Goal: Task Accomplishment & Management: Manage account settings

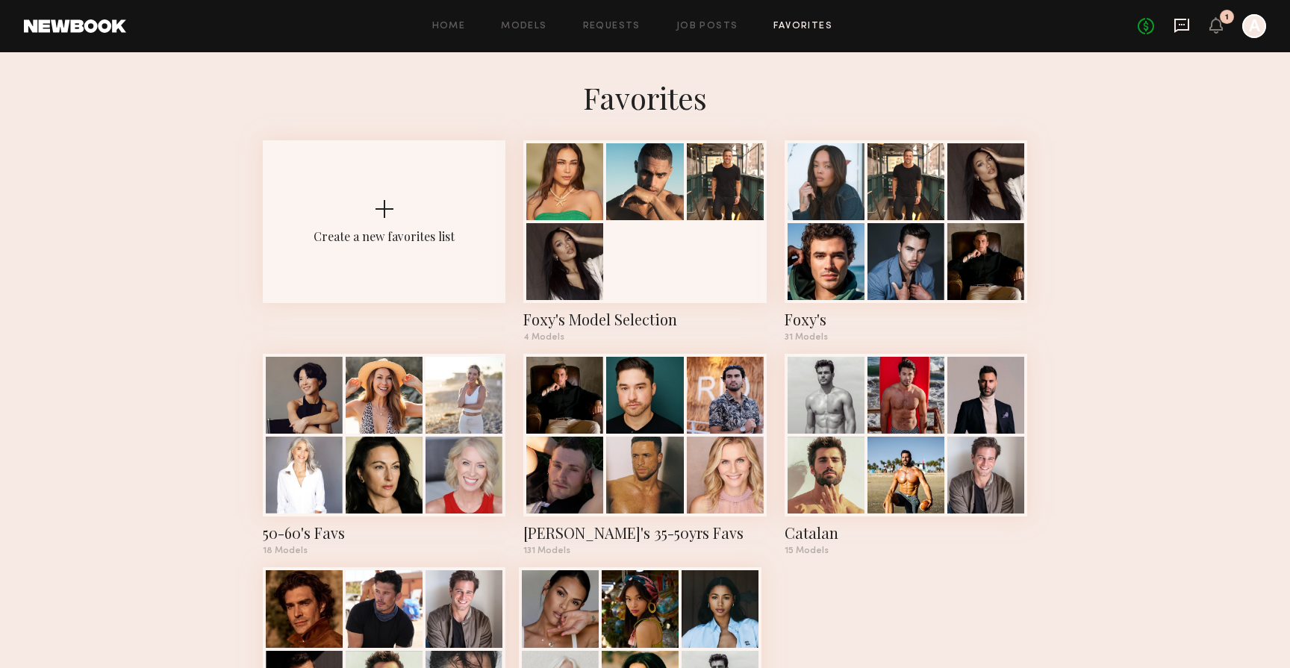
click at [1181, 24] on icon at bounding box center [1181, 24] width 6 height 1
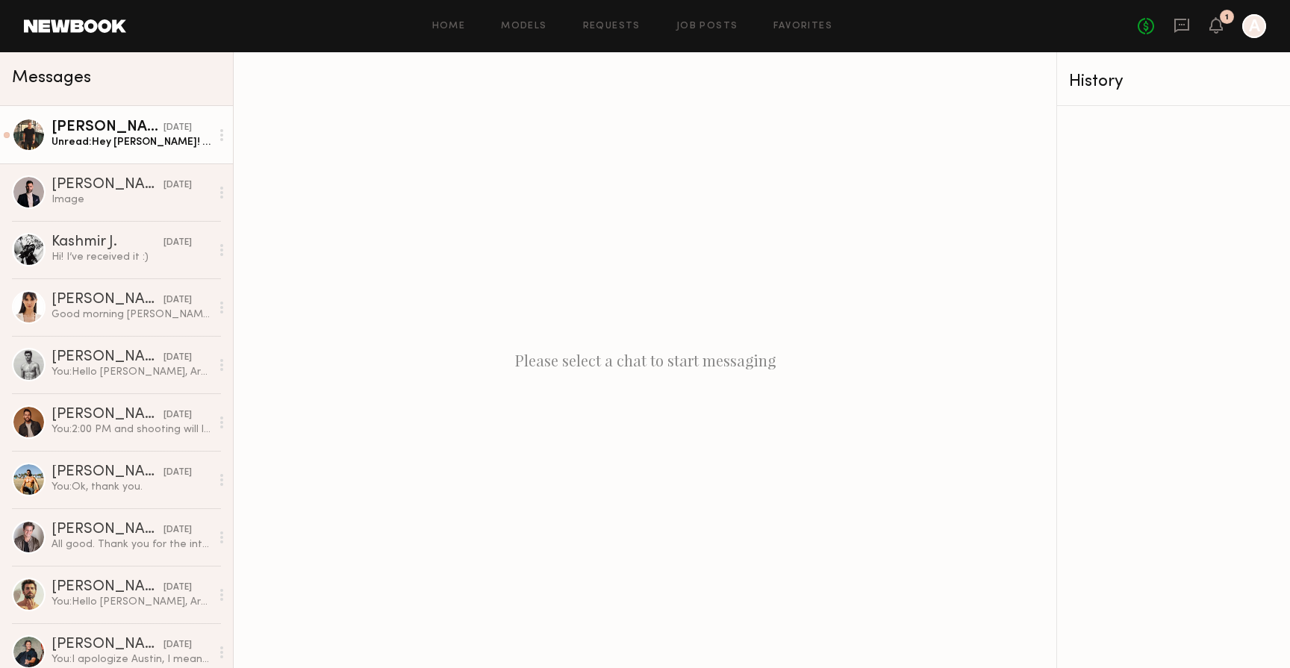
click at [99, 146] on div "Unread: Hey Alex! That sounds fun! I’m interested" at bounding box center [130, 142] width 159 height 14
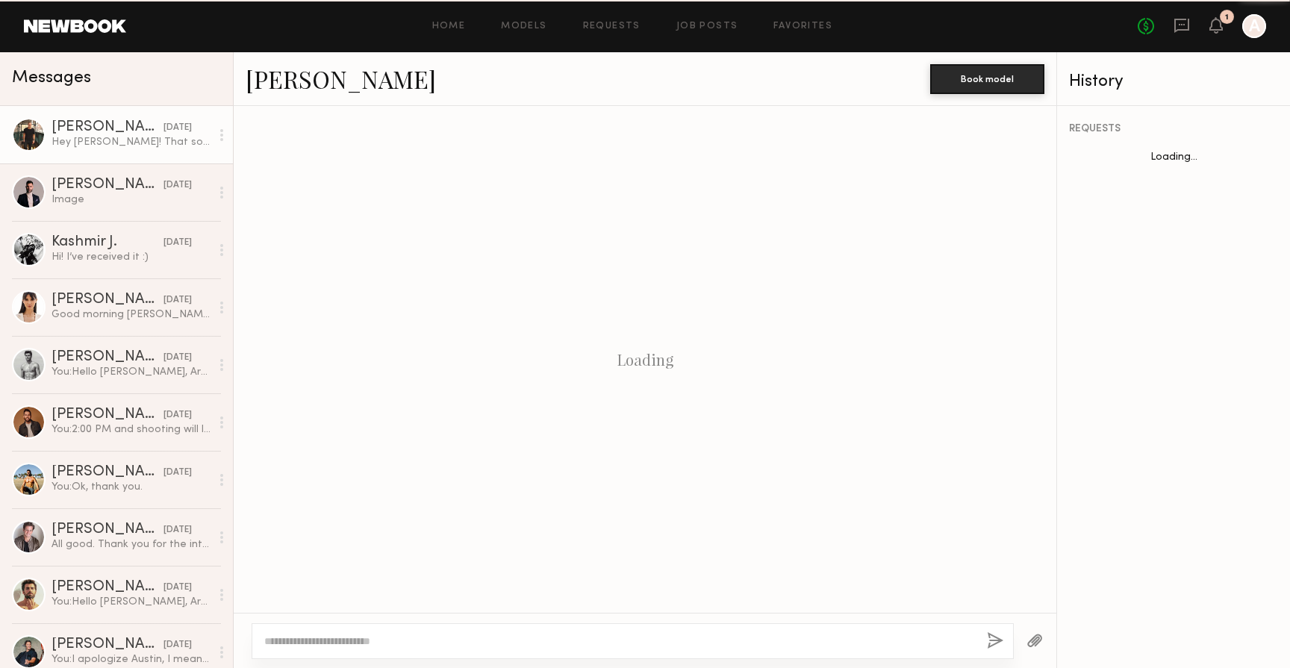
scroll to position [282, 0]
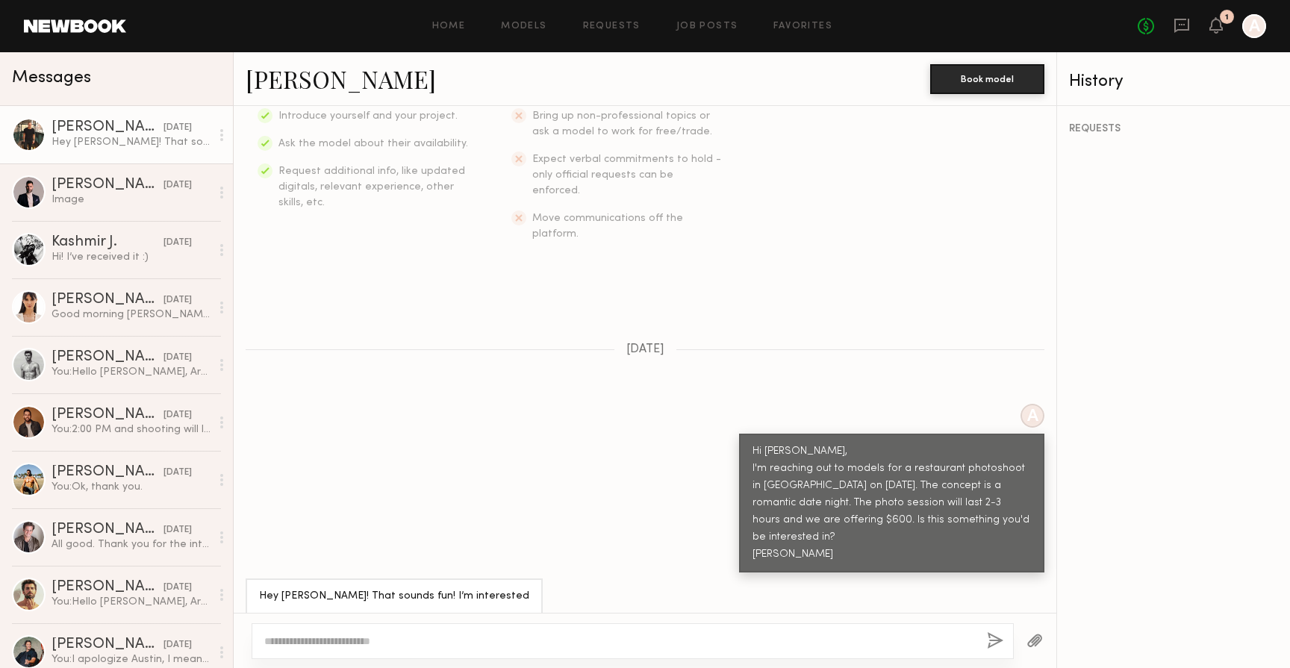
click at [298, 84] on link "Benjamin B." at bounding box center [341, 79] width 190 height 32
click at [803, 27] on link "Favorites" at bounding box center [802, 27] width 59 height 10
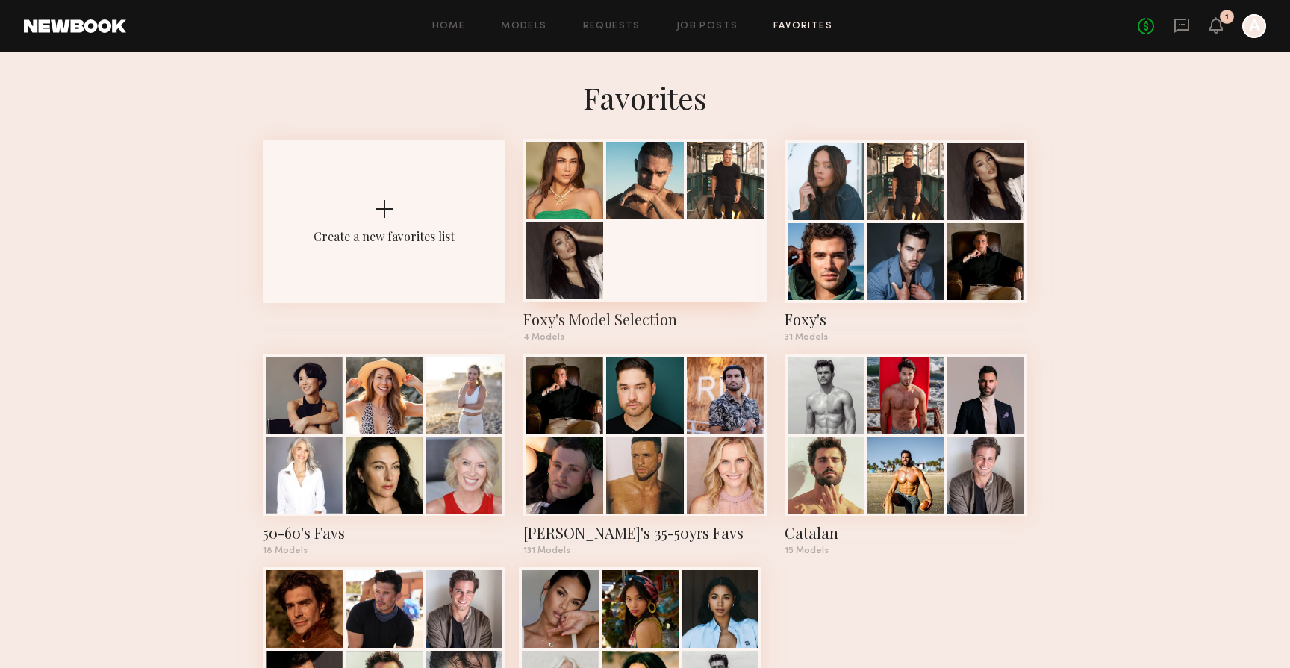
click at [659, 323] on div "Foxy's Model Selection" at bounding box center [644, 319] width 243 height 21
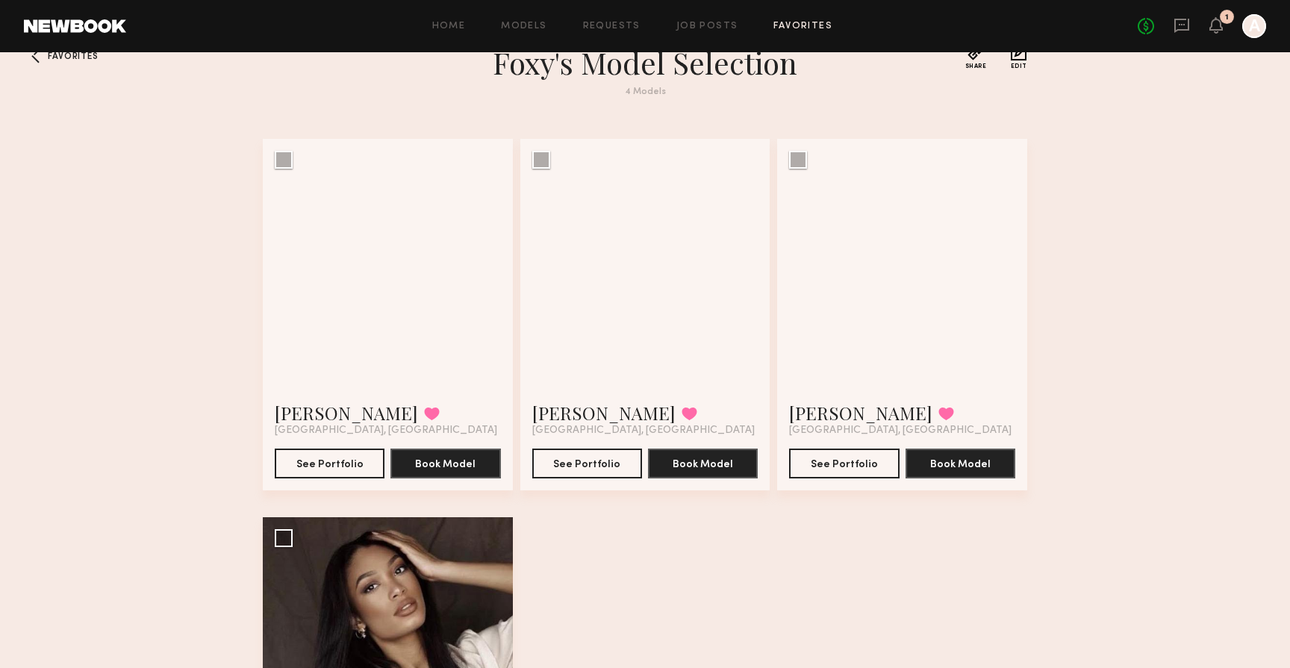
scroll to position [34, 0]
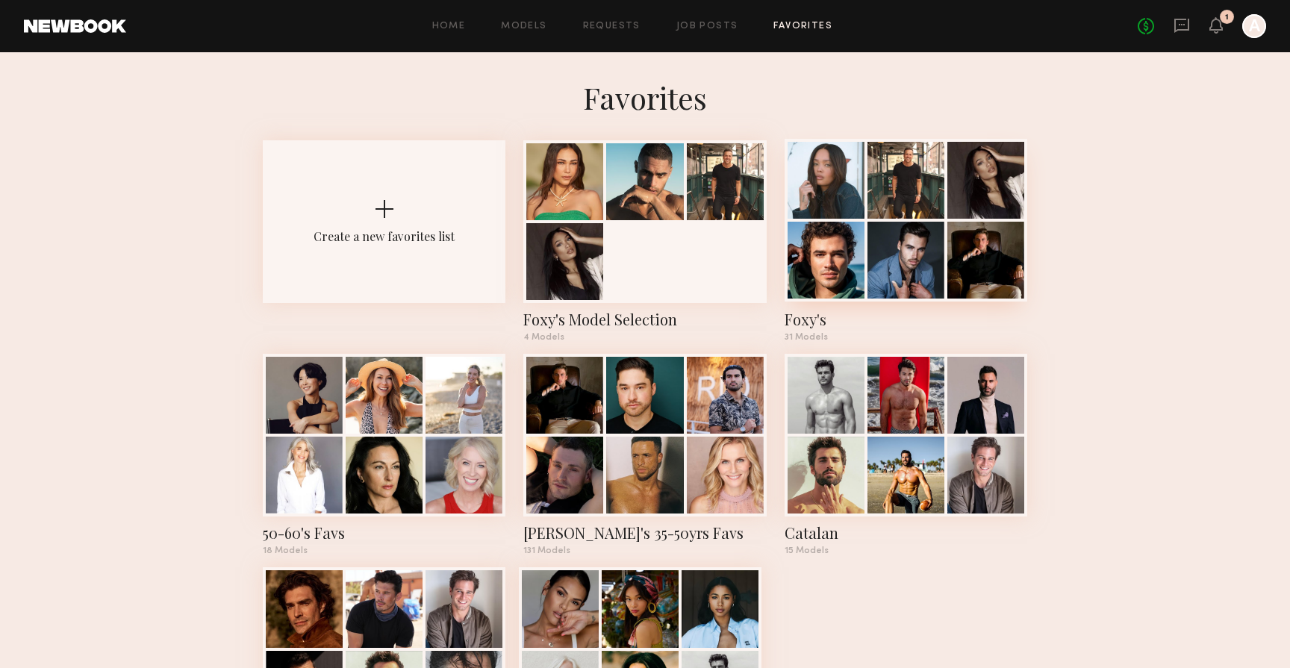
click at [816, 316] on div "Foxy's" at bounding box center [905, 319] width 243 height 21
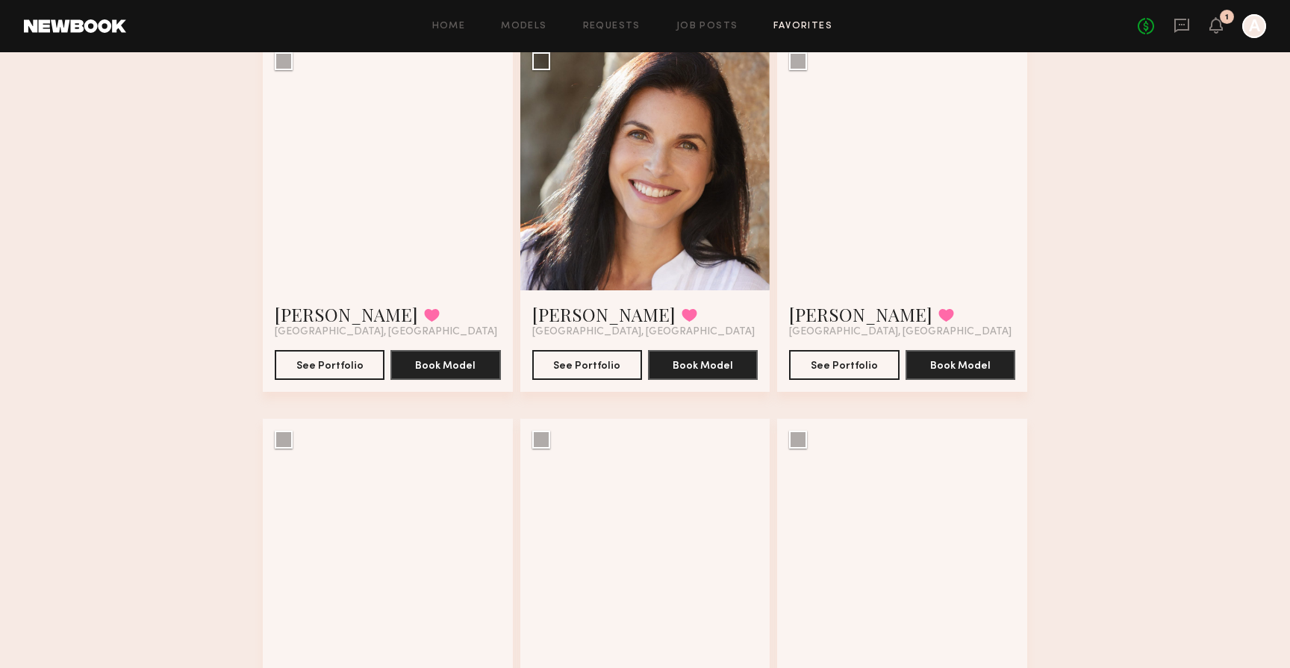
scroll to position [891, 0]
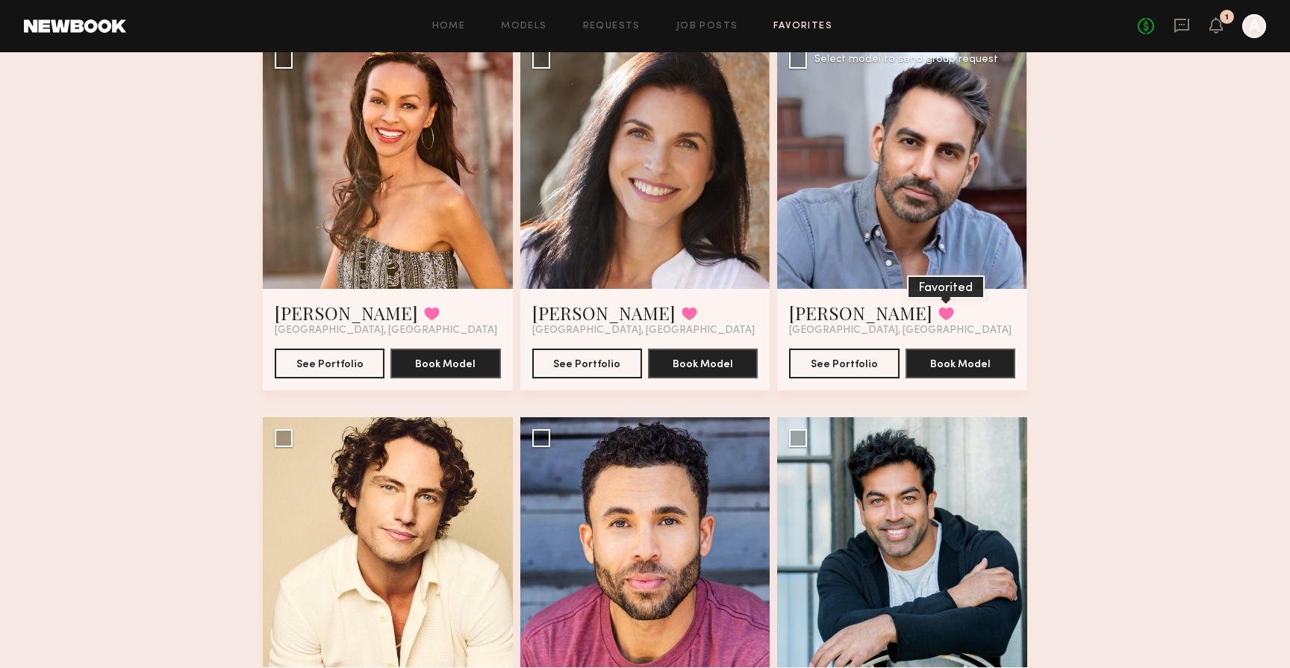
click at [938, 312] on button at bounding box center [946, 313] width 16 height 13
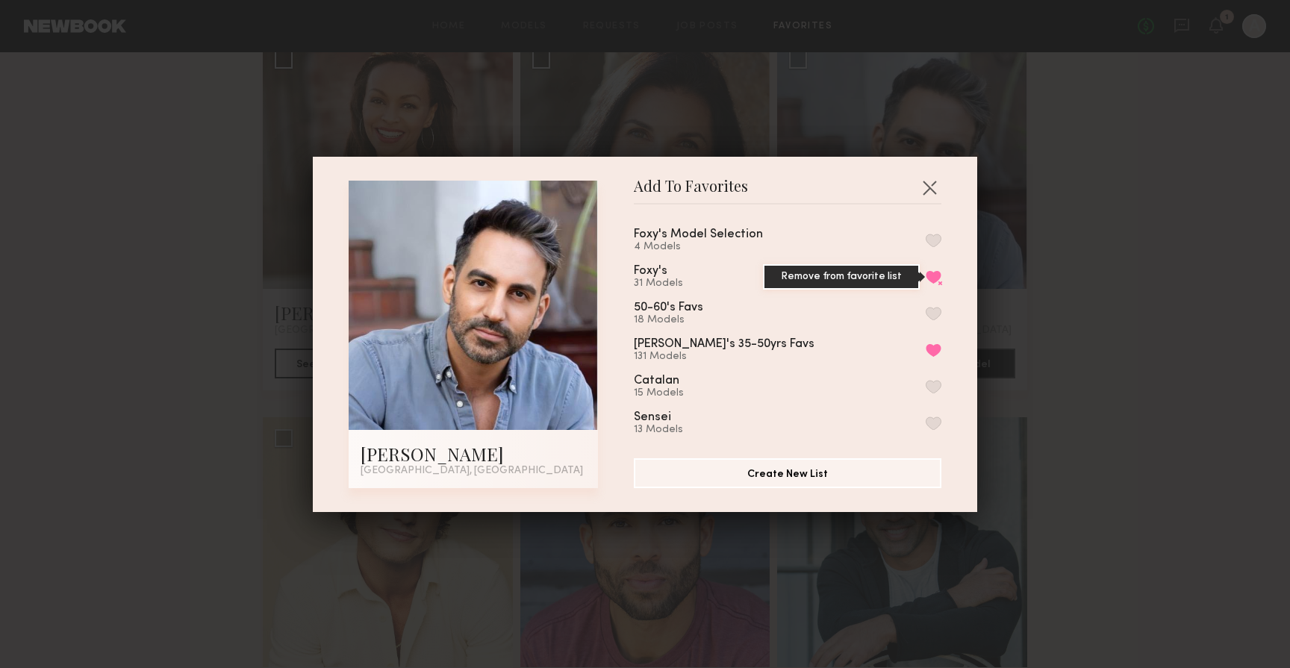
click at [934, 275] on button "Remove from favorite list" at bounding box center [933, 276] width 16 height 13
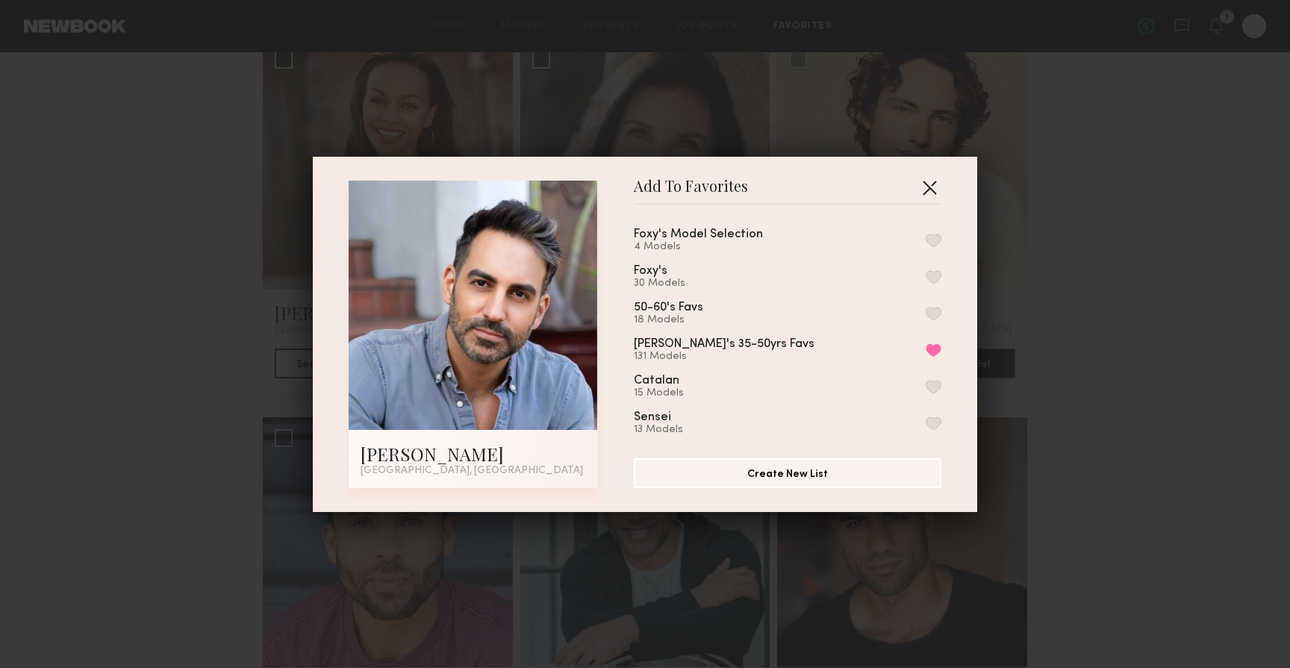
click at [931, 189] on button "button" at bounding box center [929, 187] width 24 height 24
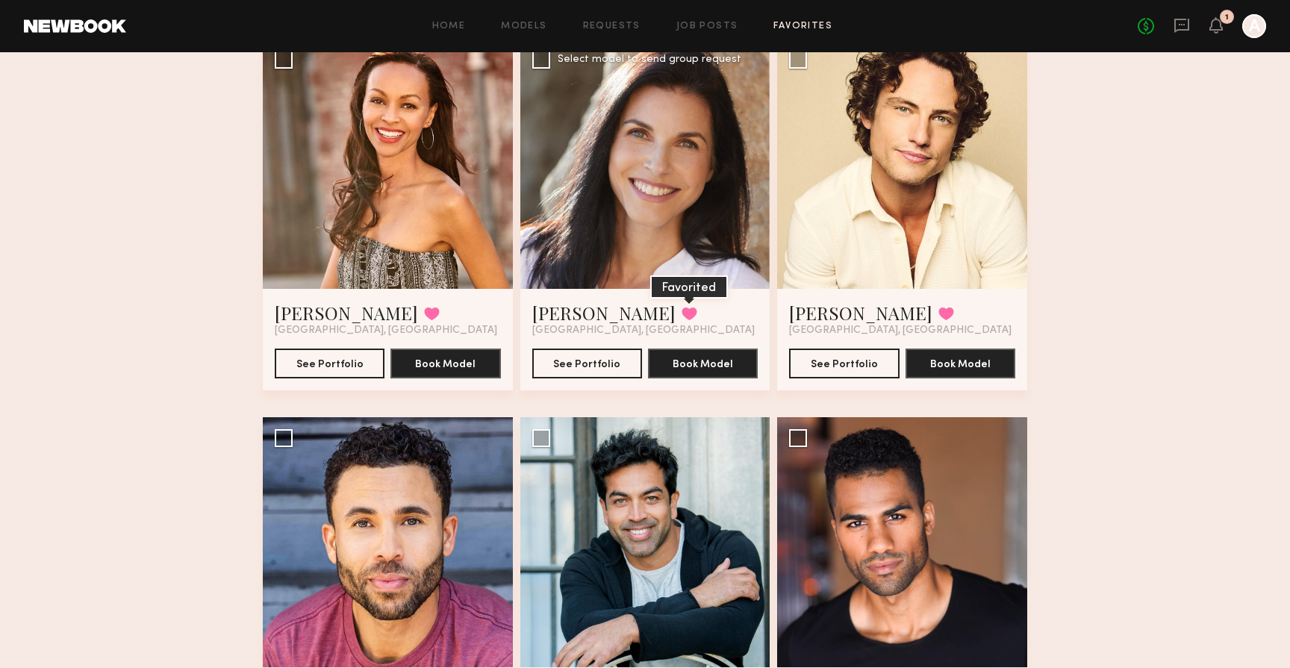
click at [681, 307] on button at bounding box center [689, 313] width 16 height 13
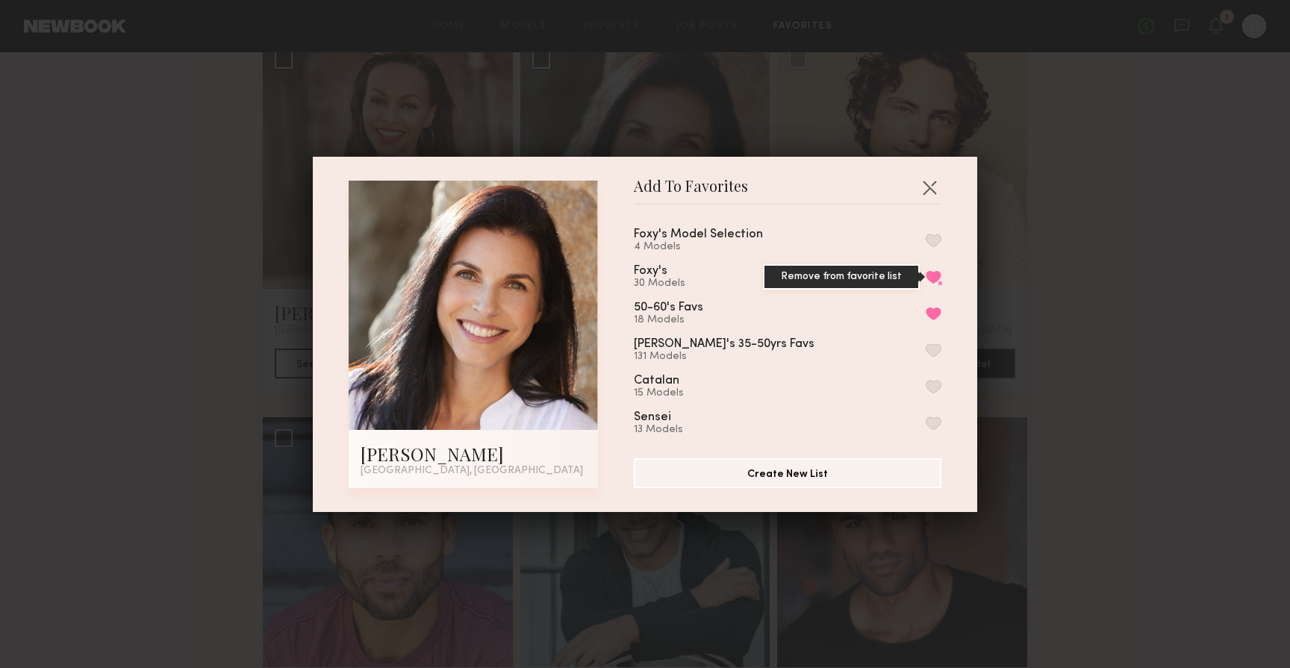
click at [934, 273] on button "Remove from favorite list" at bounding box center [933, 276] width 16 height 13
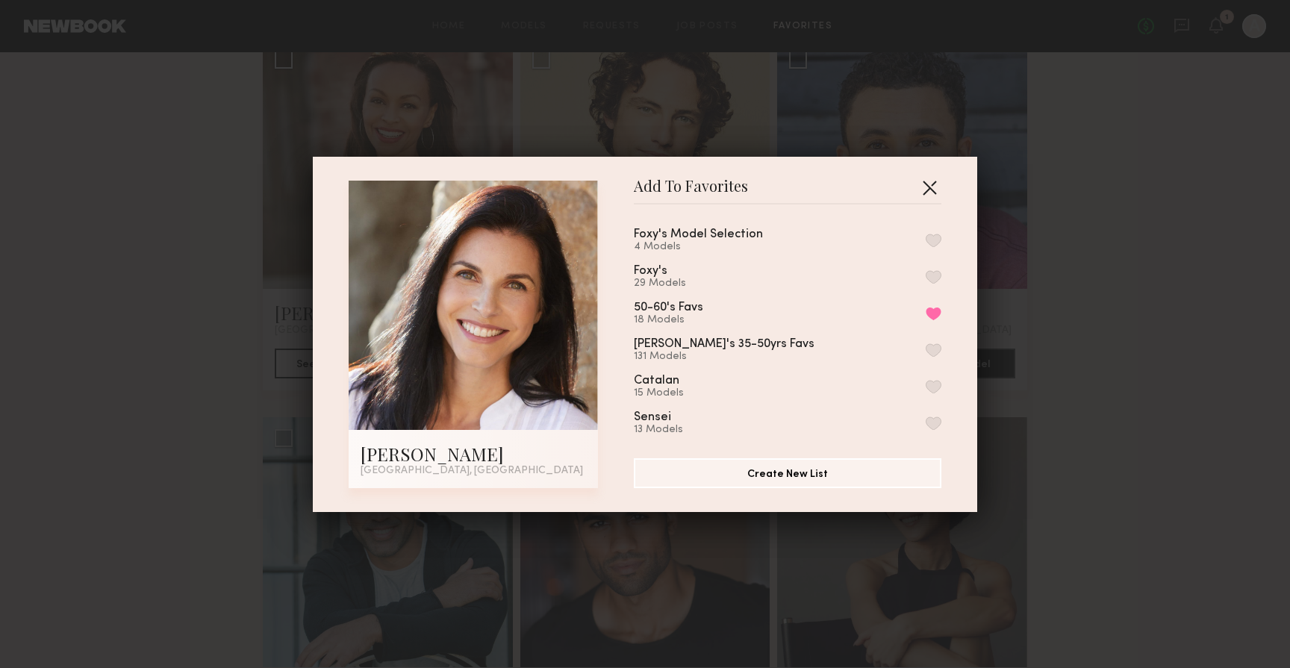
click at [934, 187] on button "button" at bounding box center [929, 187] width 24 height 24
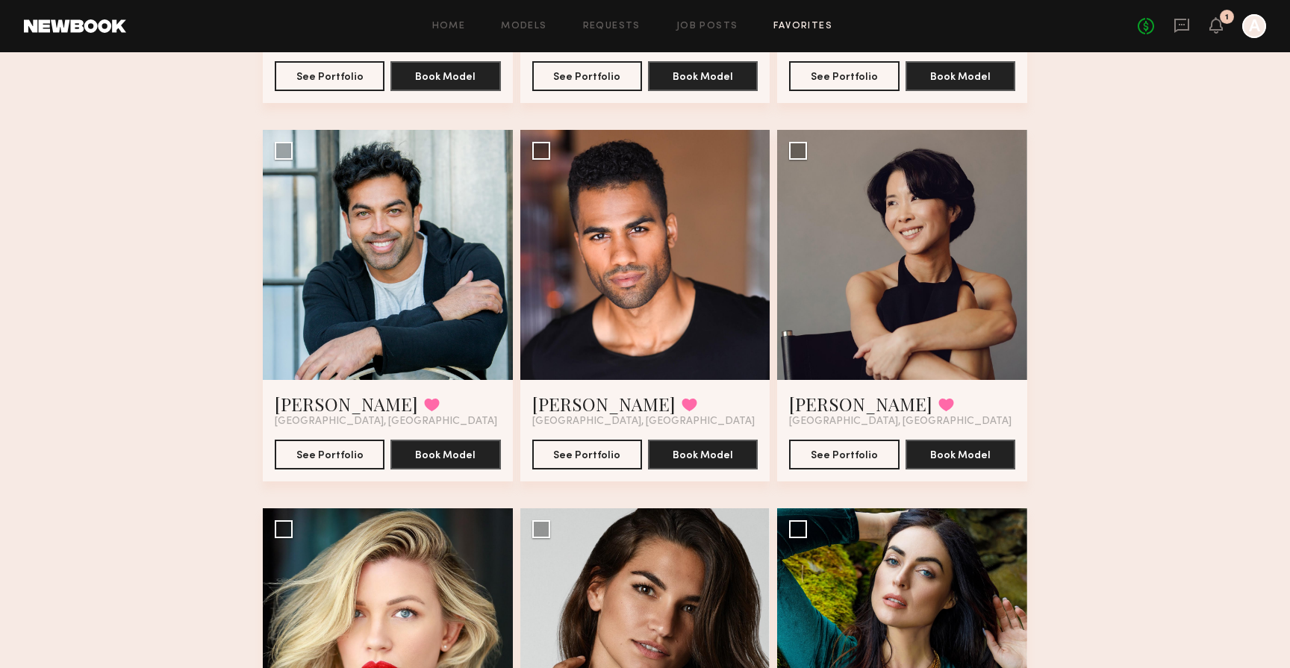
scroll to position [1189, 0]
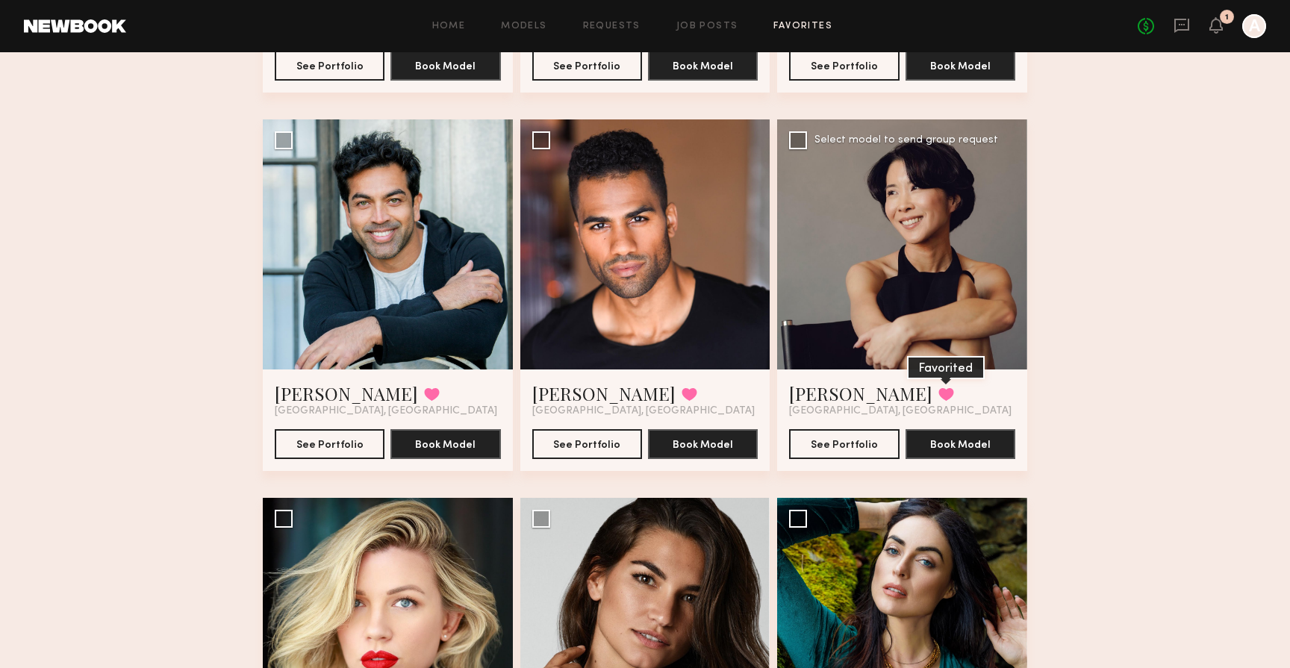
click at [938, 396] on button at bounding box center [946, 393] width 16 height 13
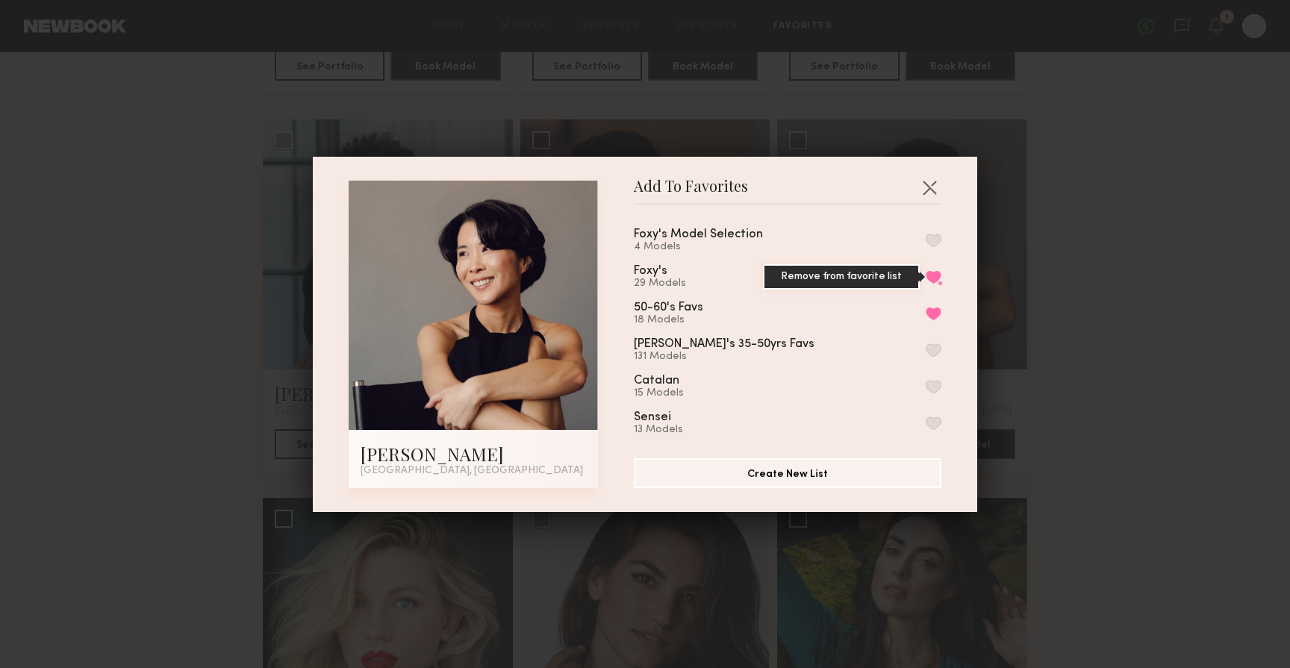
click at [935, 280] on button "Remove from favorite list" at bounding box center [933, 276] width 16 height 13
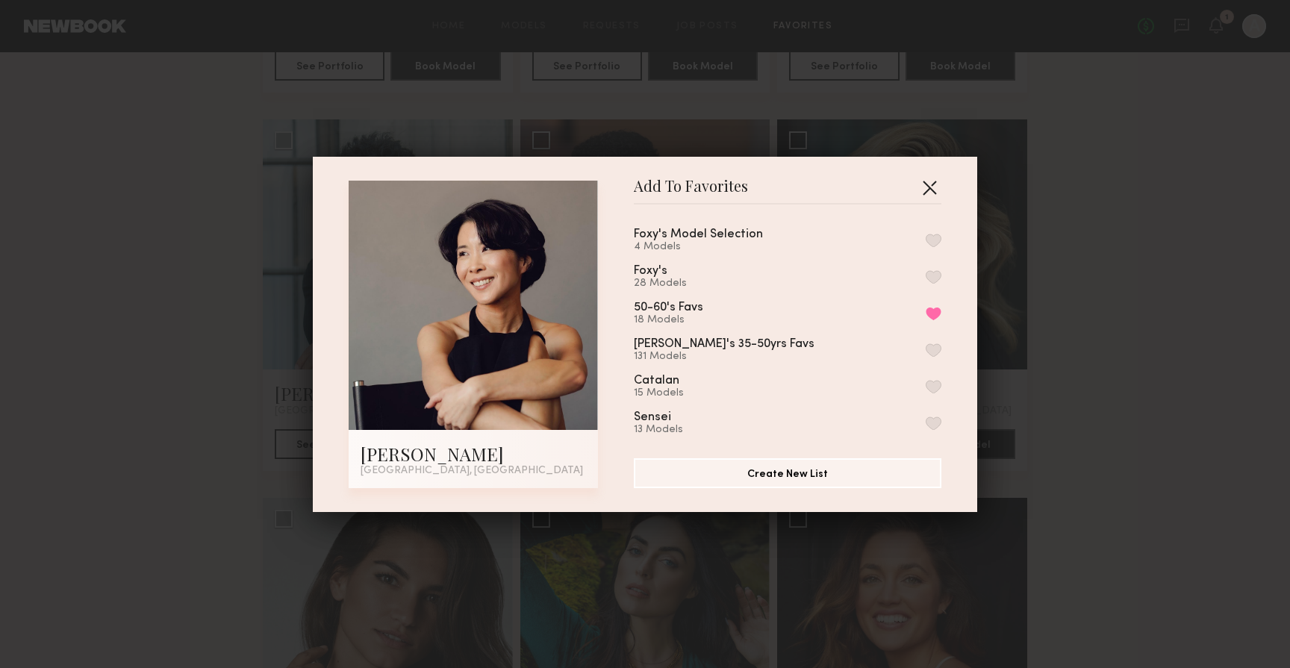
click at [931, 189] on button "button" at bounding box center [929, 187] width 24 height 24
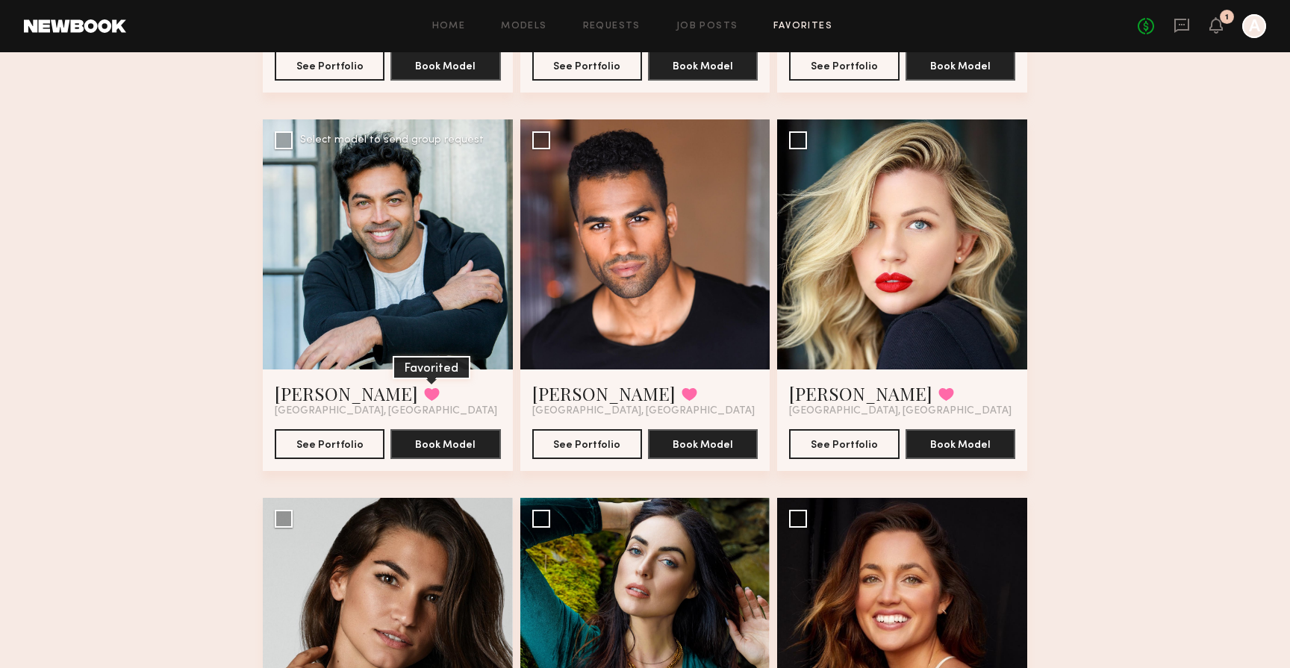
click at [424, 390] on button at bounding box center [432, 393] width 16 height 13
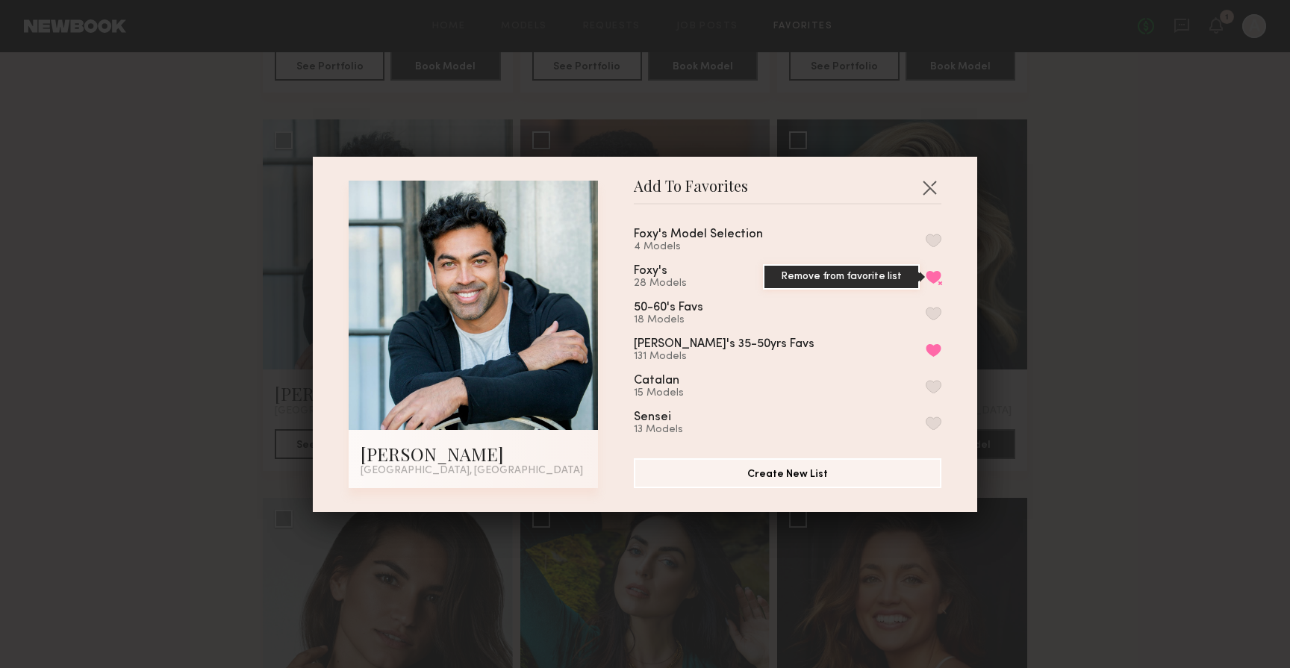
click at [933, 275] on button "Remove from favorite list" at bounding box center [933, 276] width 16 height 13
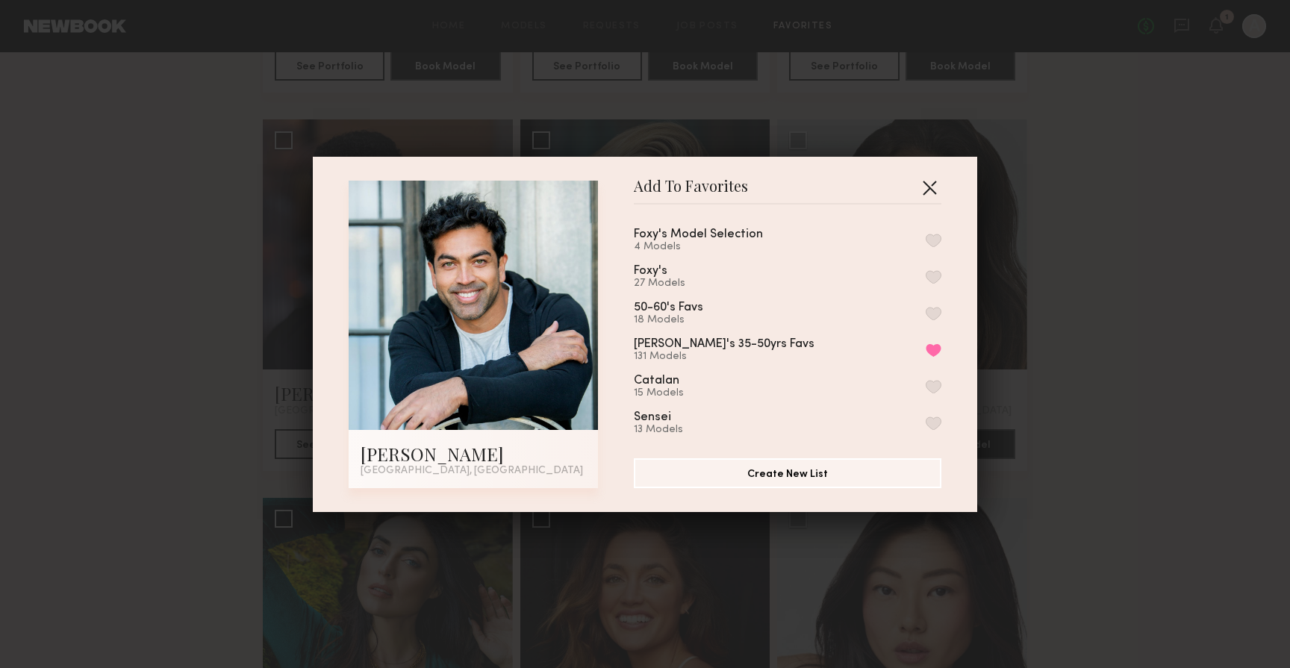
click at [930, 188] on button "button" at bounding box center [929, 187] width 24 height 24
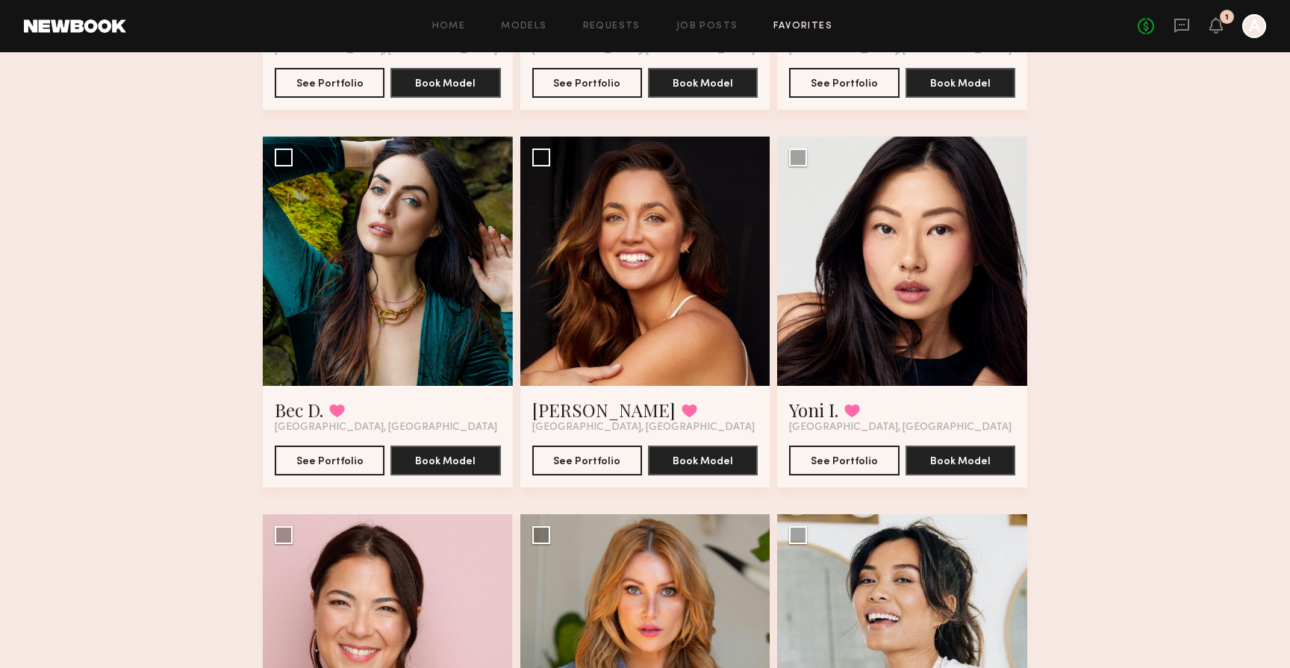
scroll to position [1625, 0]
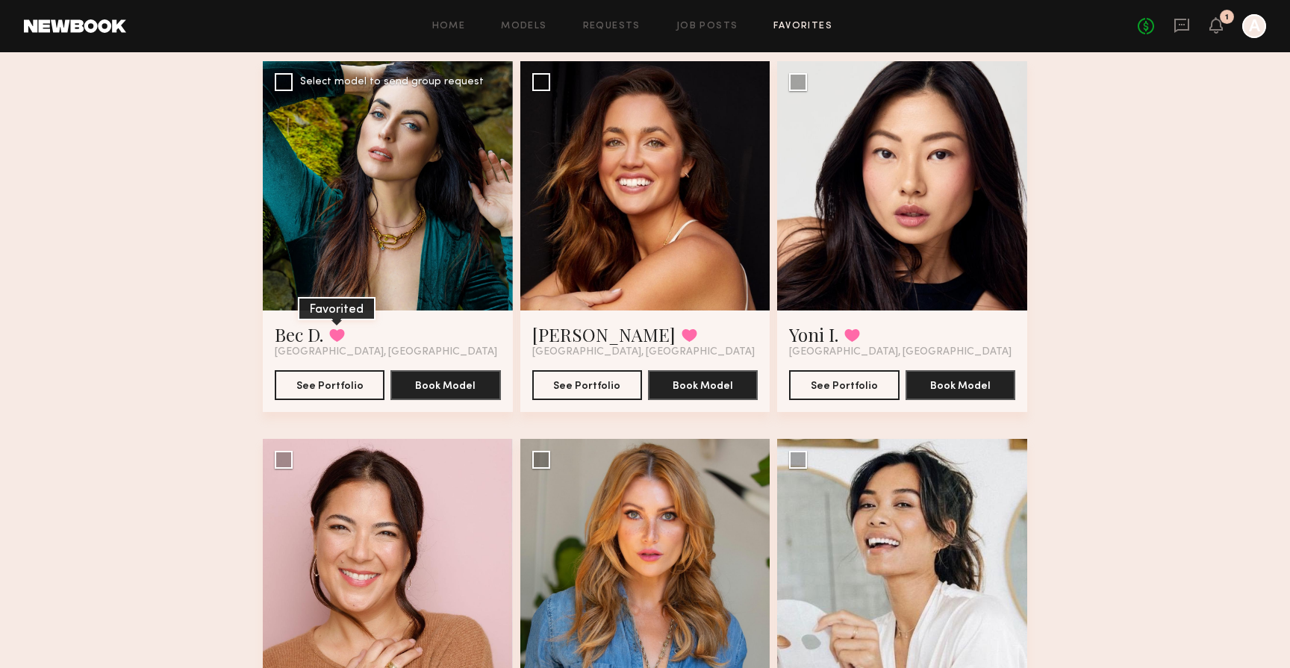
click at [342, 339] on button at bounding box center [337, 334] width 16 height 13
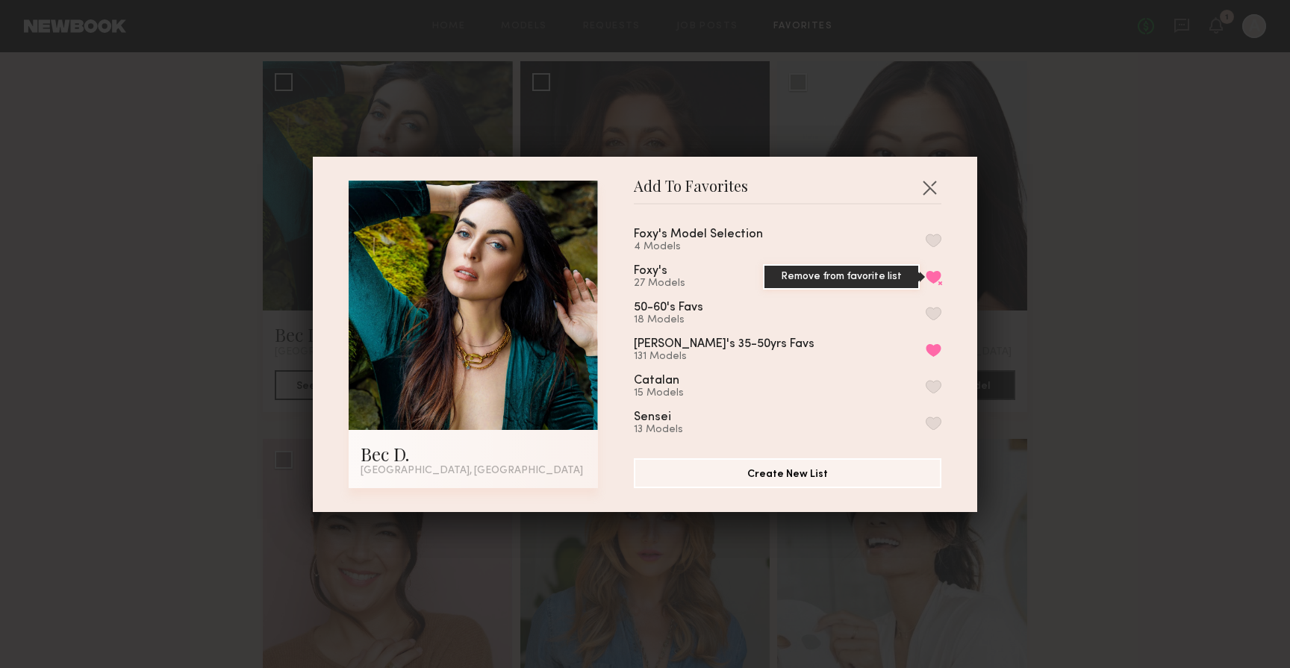
click at [931, 276] on button "Remove from favorite list" at bounding box center [933, 276] width 16 height 13
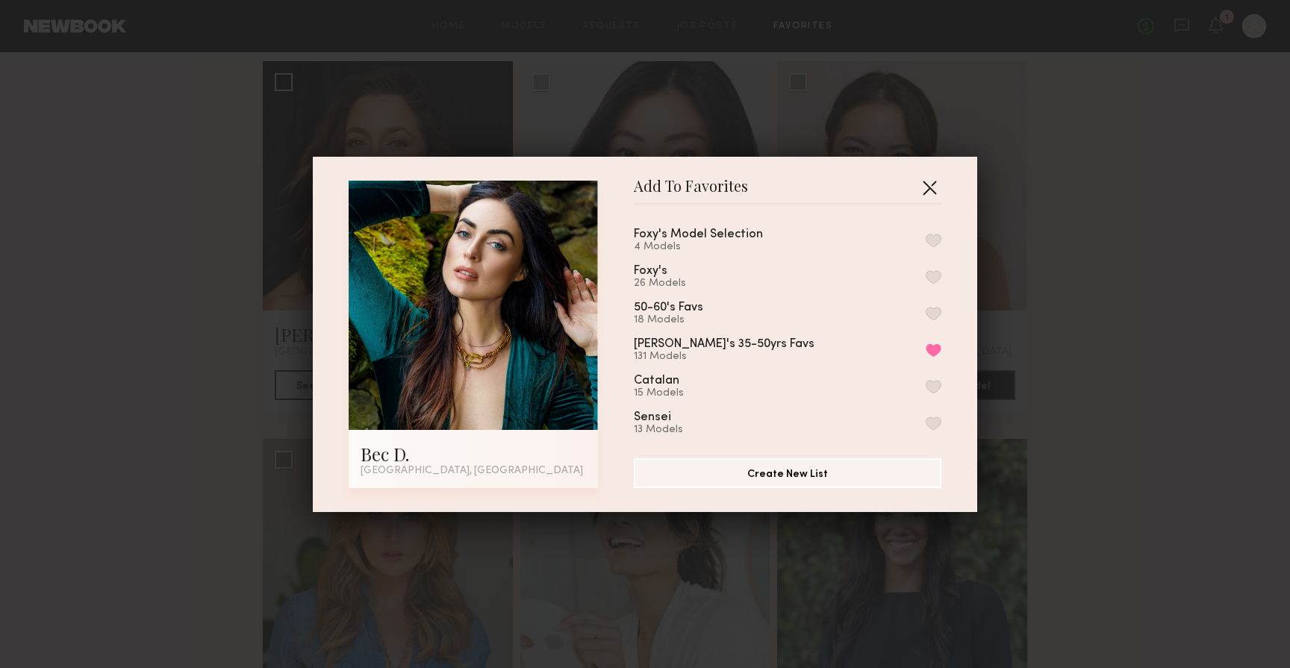
click at [934, 184] on button "button" at bounding box center [929, 187] width 24 height 24
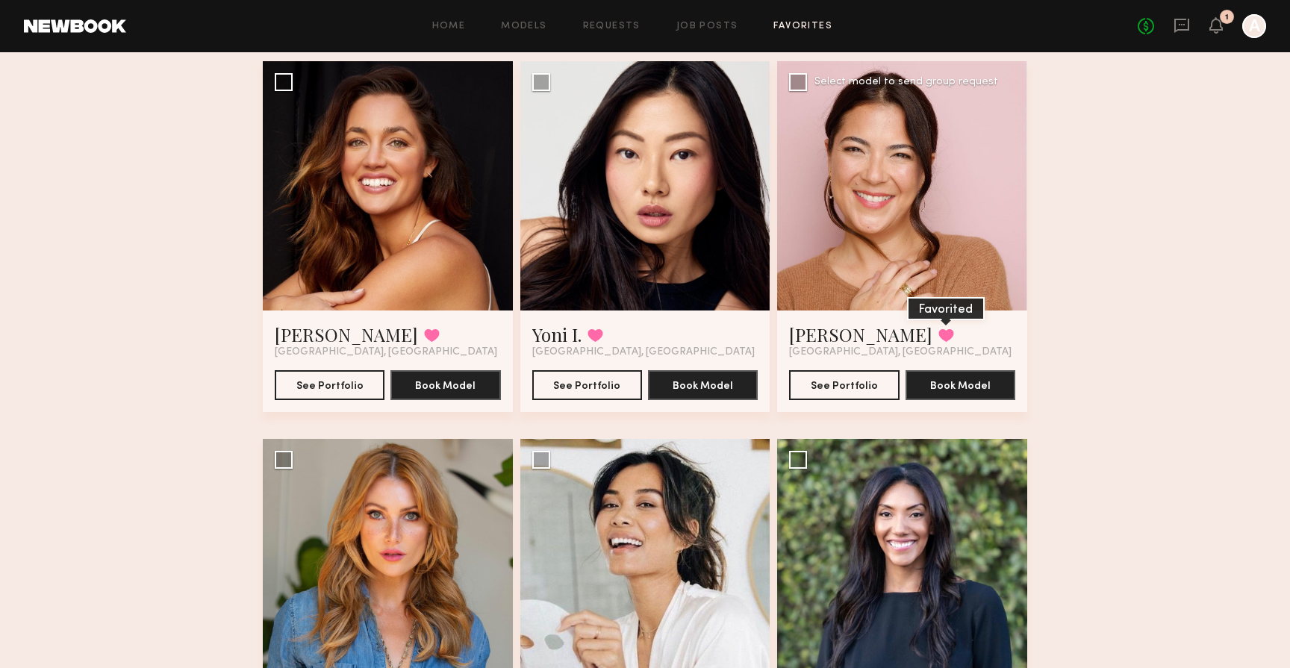
click at [938, 336] on button at bounding box center [946, 334] width 16 height 13
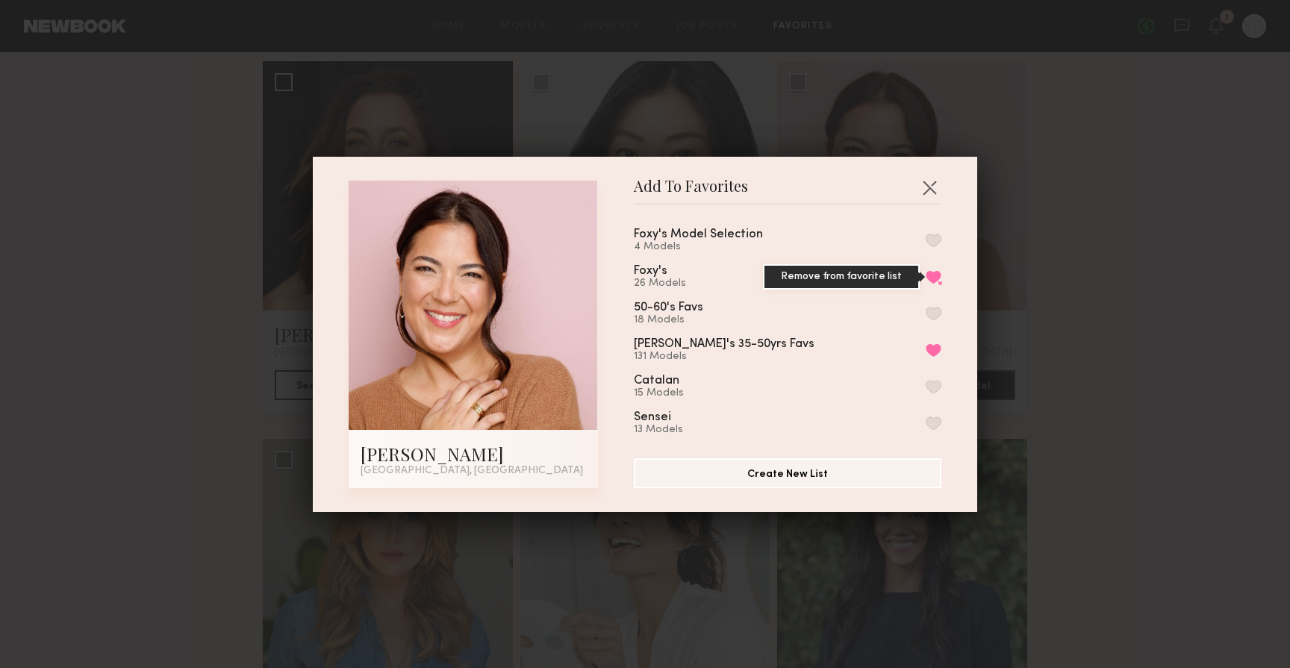
click at [934, 275] on button "Remove from favorite list" at bounding box center [933, 276] width 16 height 13
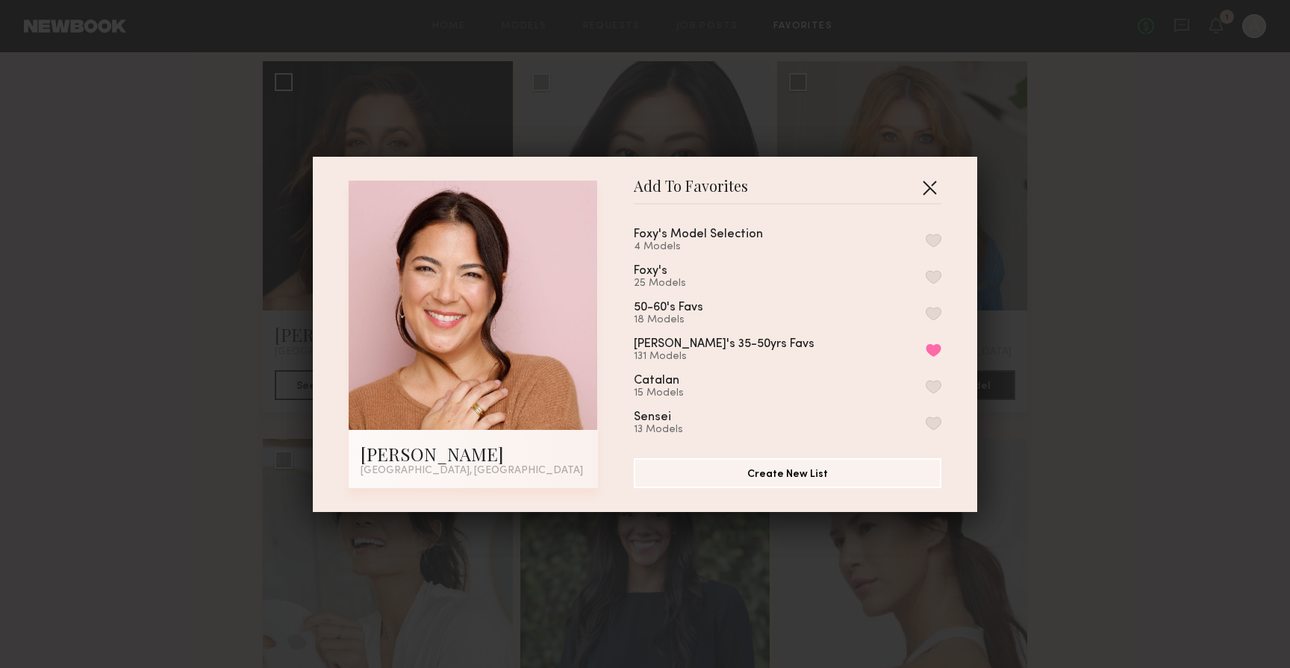
click at [931, 187] on button "button" at bounding box center [929, 187] width 24 height 24
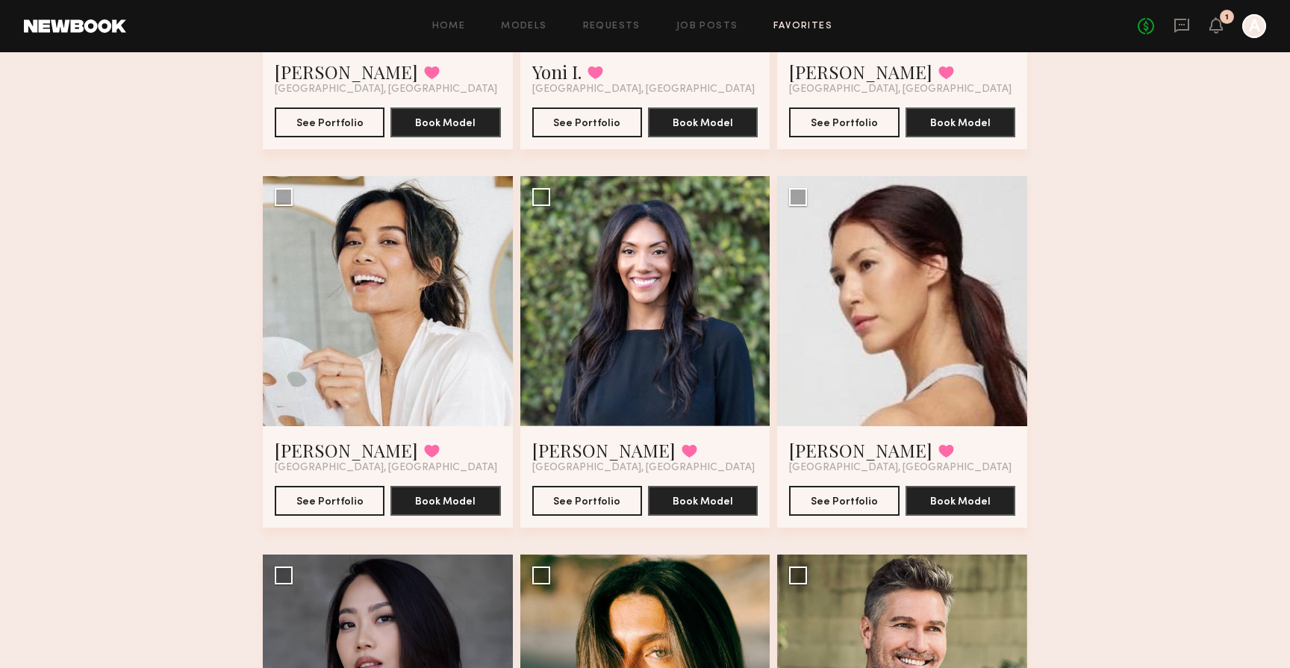
scroll to position [1895, 0]
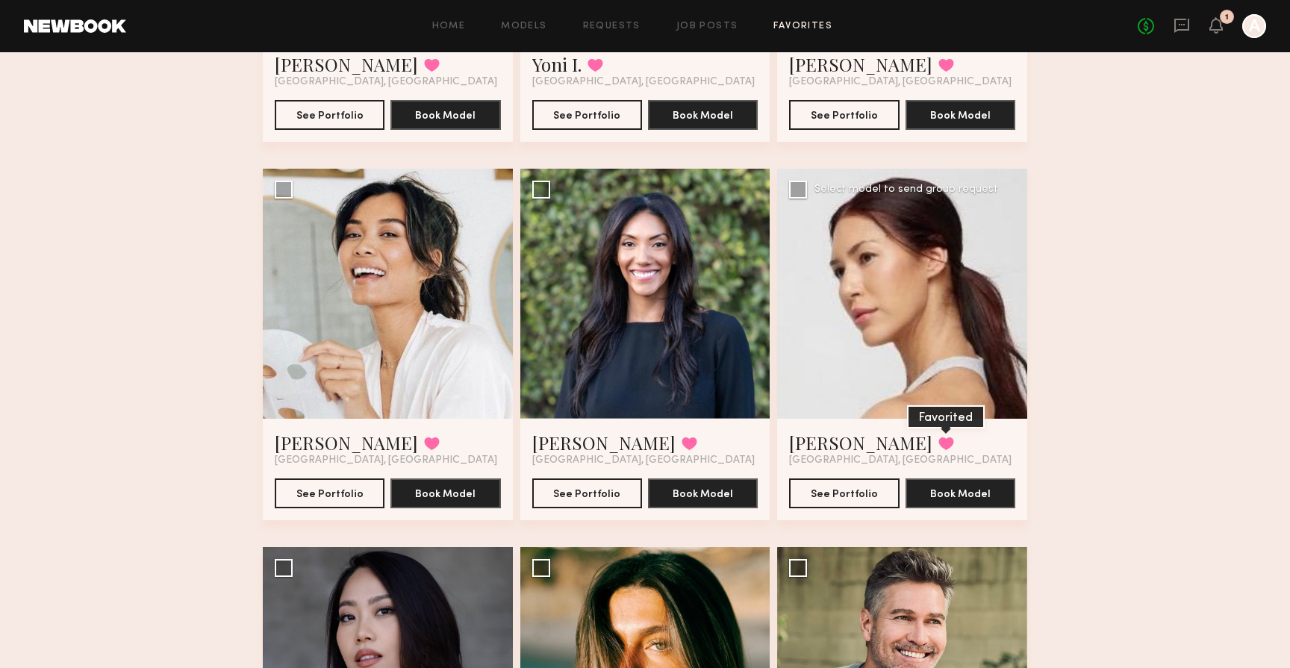
click at [938, 441] on button at bounding box center [946, 443] width 16 height 13
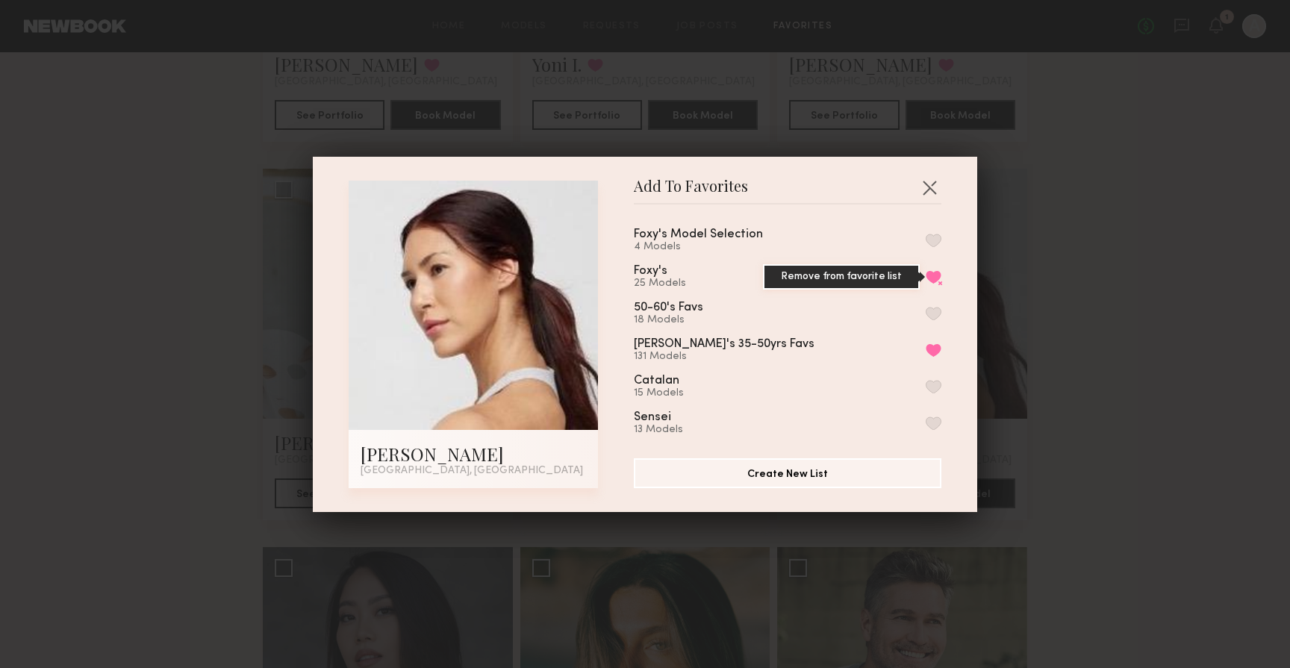
click at [937, 270] on button "Remove from favorite list" at bounding box center [933, 276] width 16 height 13
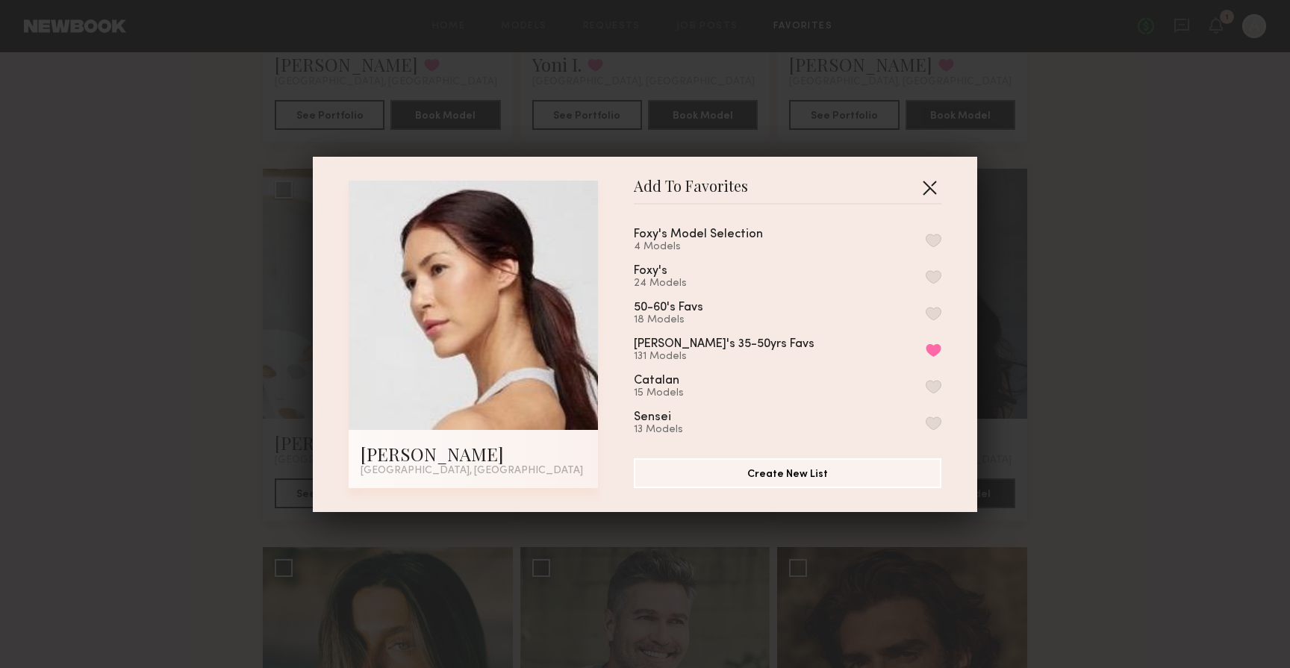
click at [930, 182] on button "button" at bounding box center [929, 187] width 24 height 24
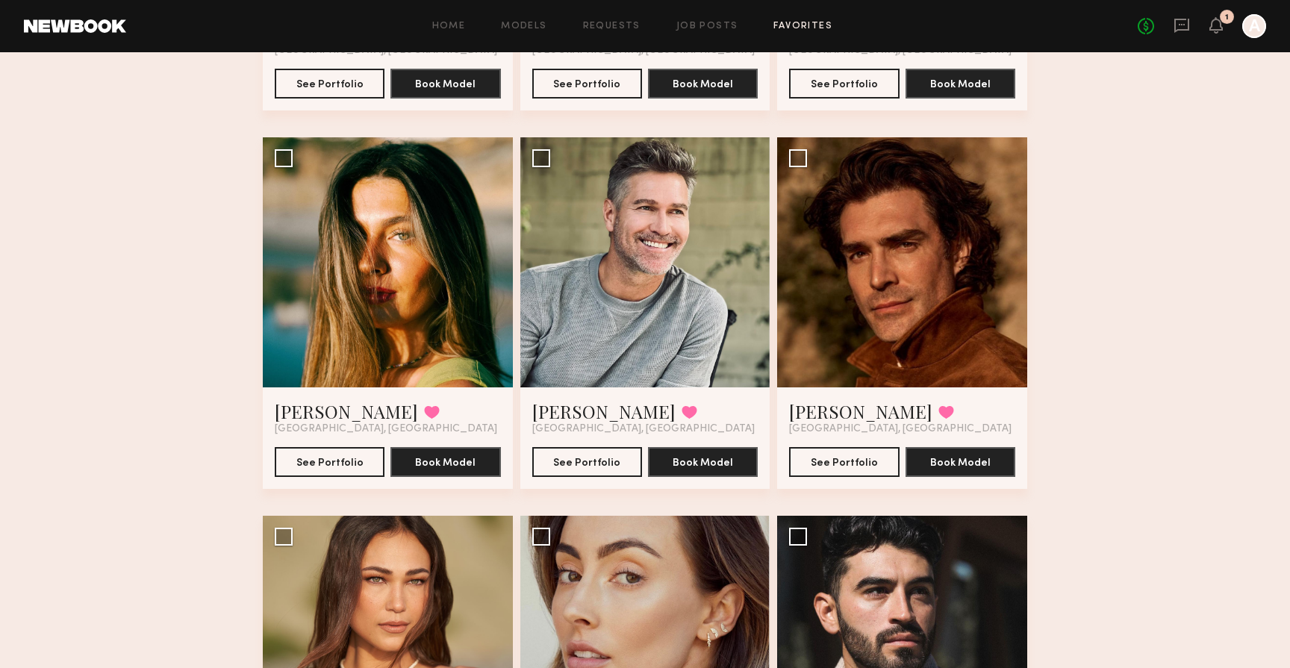
scroll to position [2321, 0]
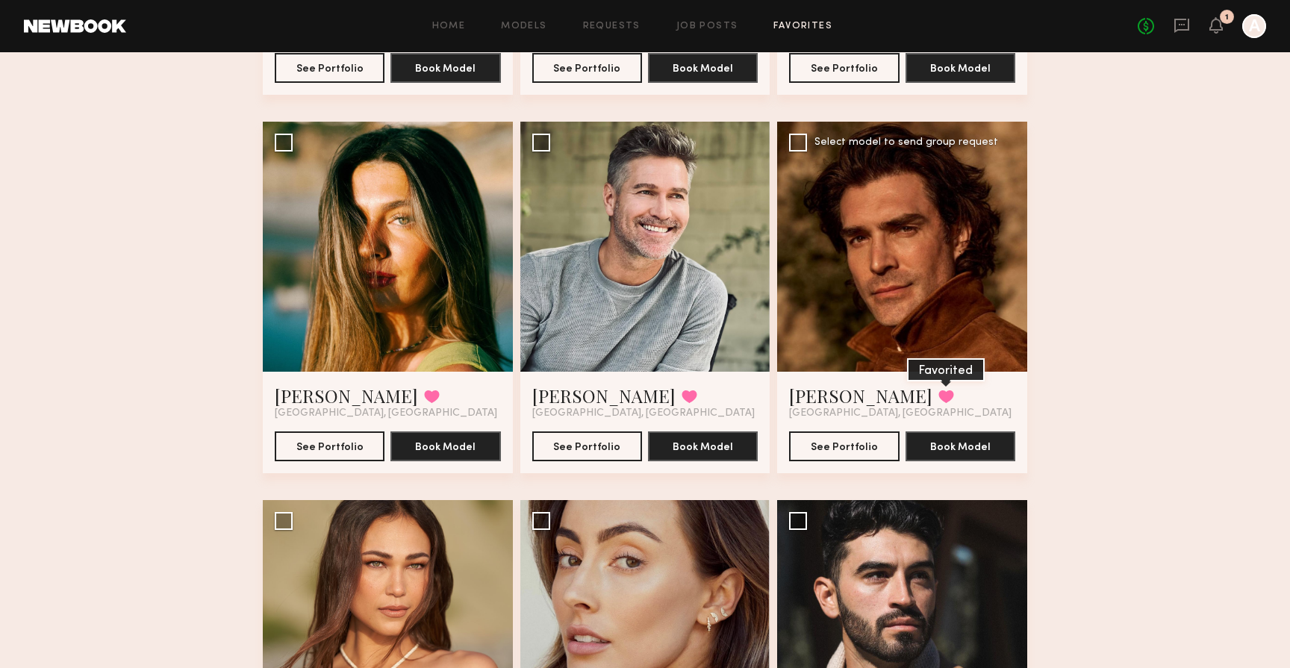
click at [938, 398] on button at bounding box center [946, 396] width 16 height 13
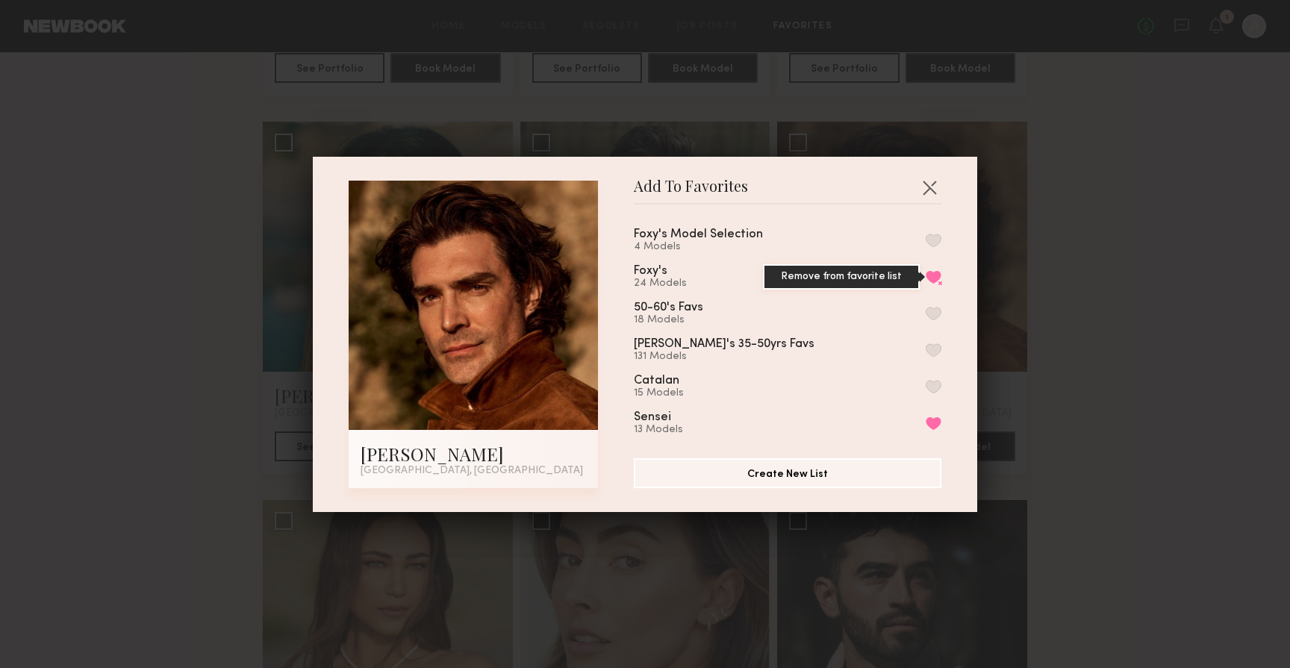
click at [938, 280] on button "Remove from favorite list" at bounding box center [933, 276] width 16 height 13
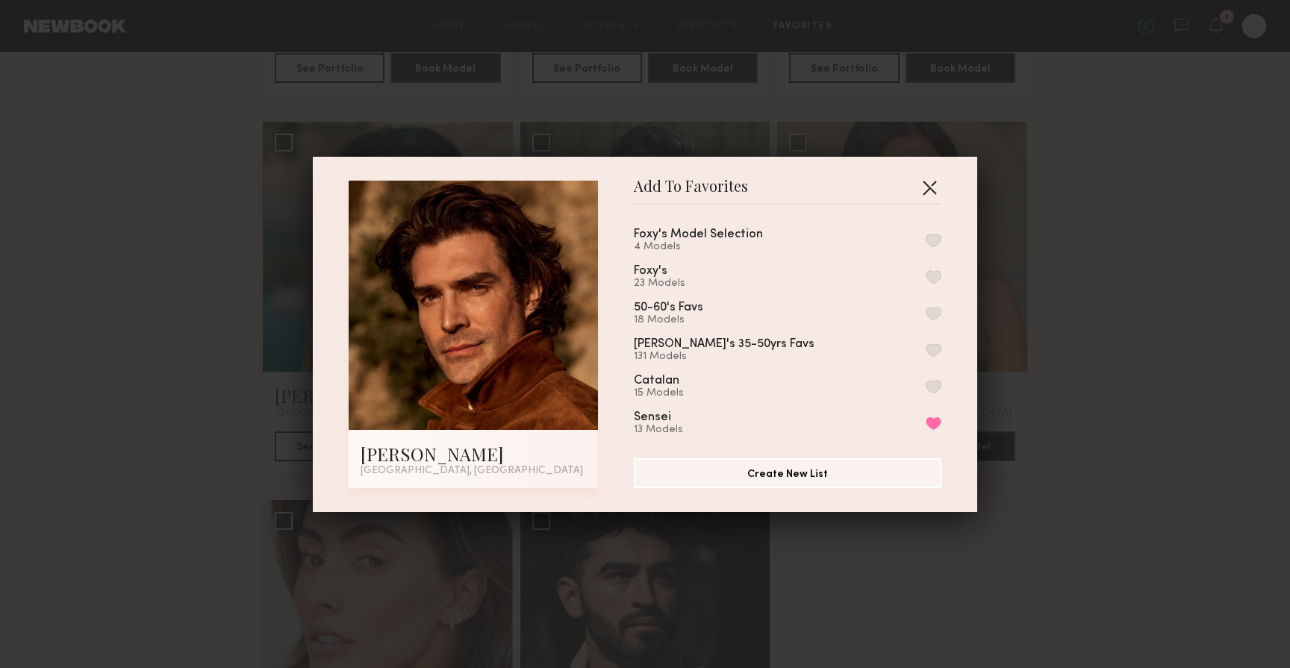
click at [935, 186] on button "button" at bounding box center [929, 187] width 24 height 24
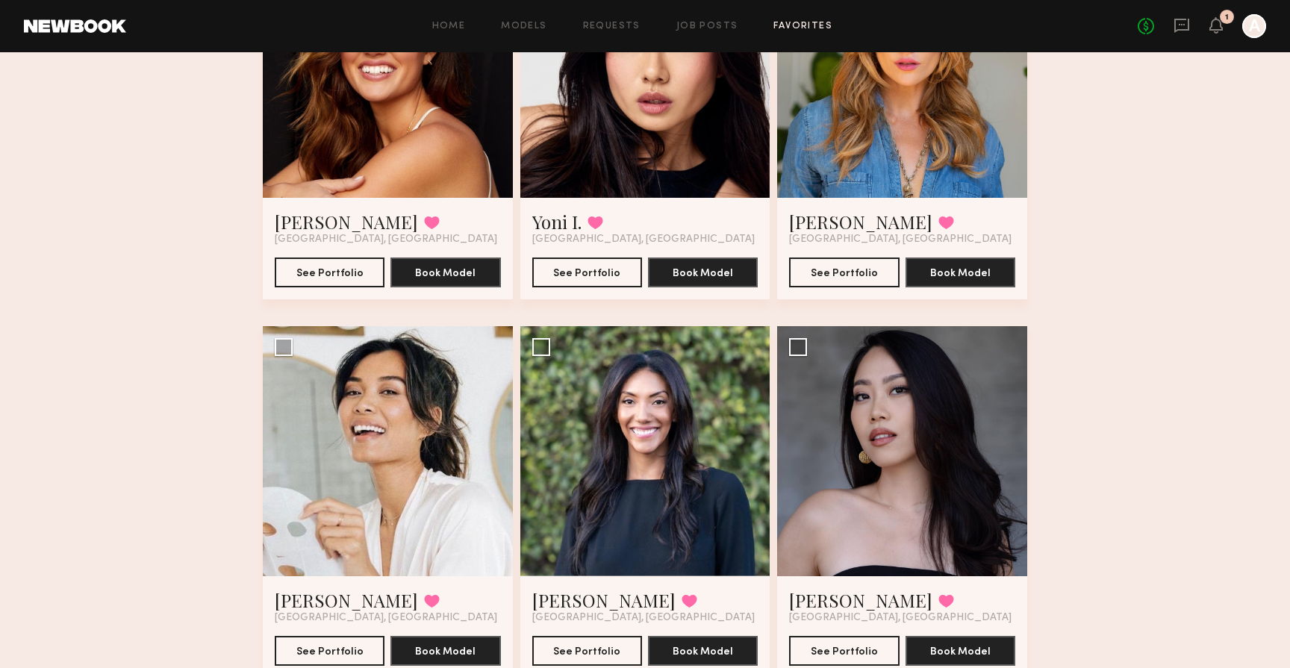
scroll to position [1740, 0]
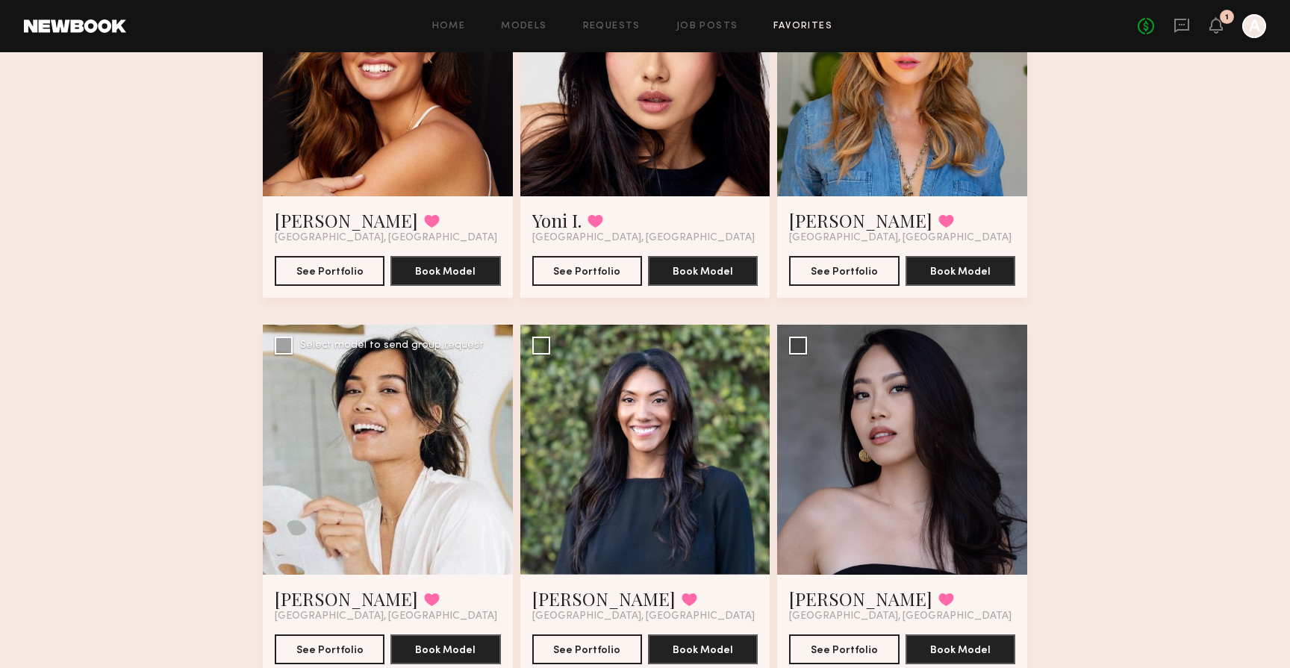
click at [321, 429] on div at bounding box center [388, 450] width 250 height 250
click at [322, 648] on button "See Portfolio" at bounding box center [330, 649] width 110 height 30
click at [694, 493] on div at bounding box center [645, 450] width 250 height 250
click at [595, 651] on button "See Portfolio" at bounding box center [587, 649] width 110 height 30
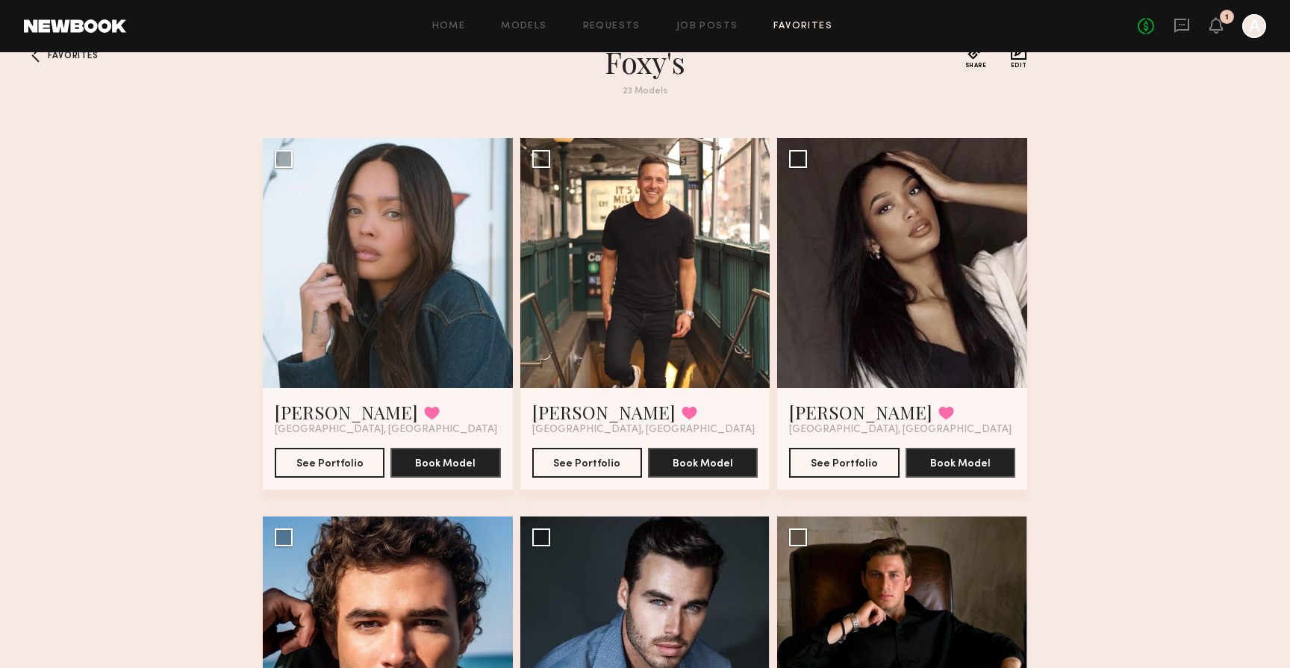
scroll to position [0, 0]
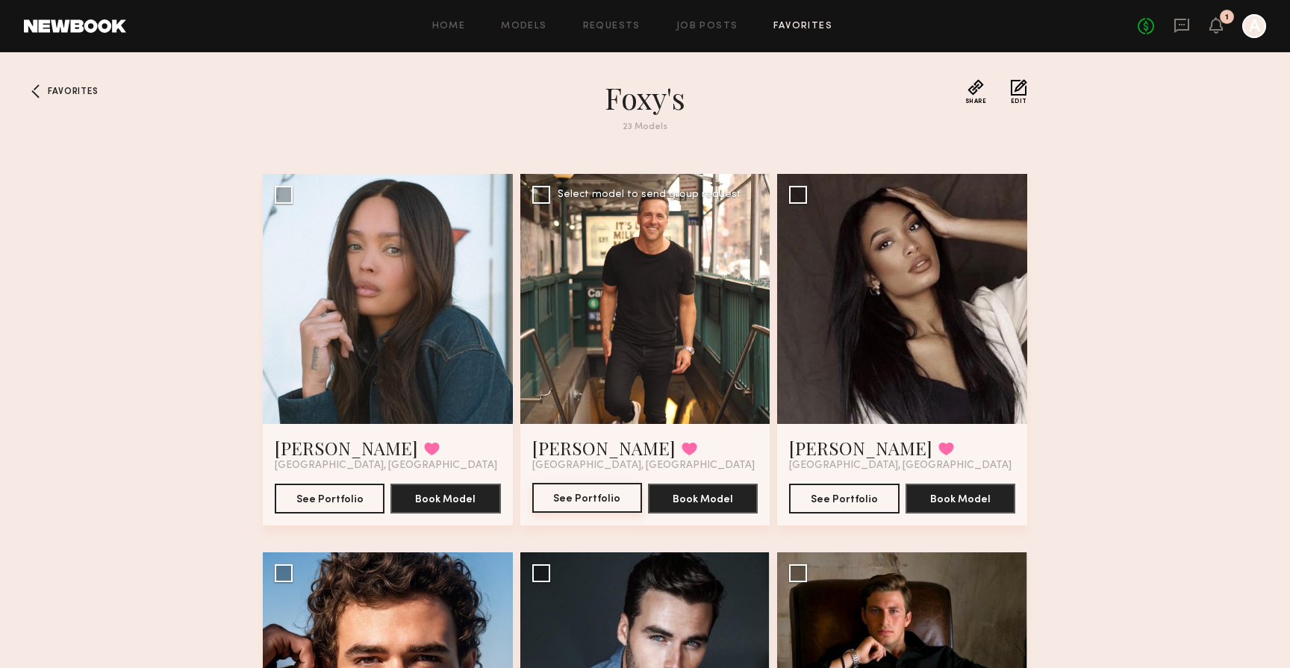
click at [590, 493] on button "See Portfolio" at bounding box center [587, 498] width 110 height 30
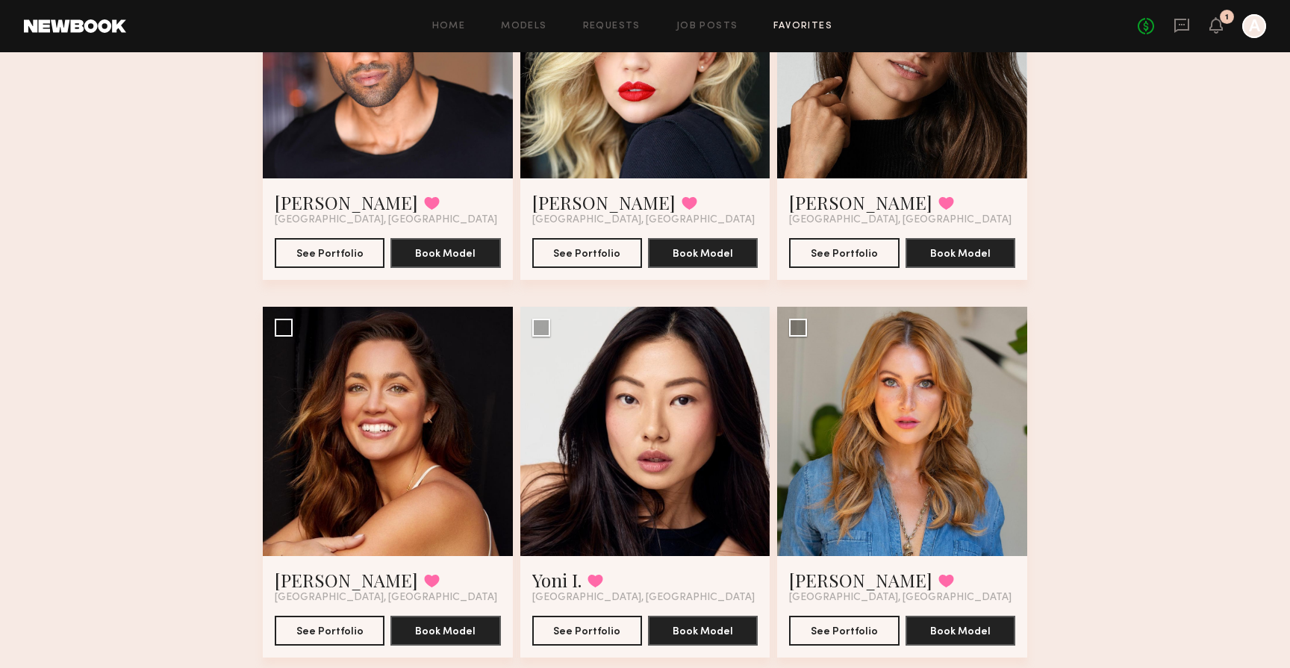
scroll to position [1377, 0]
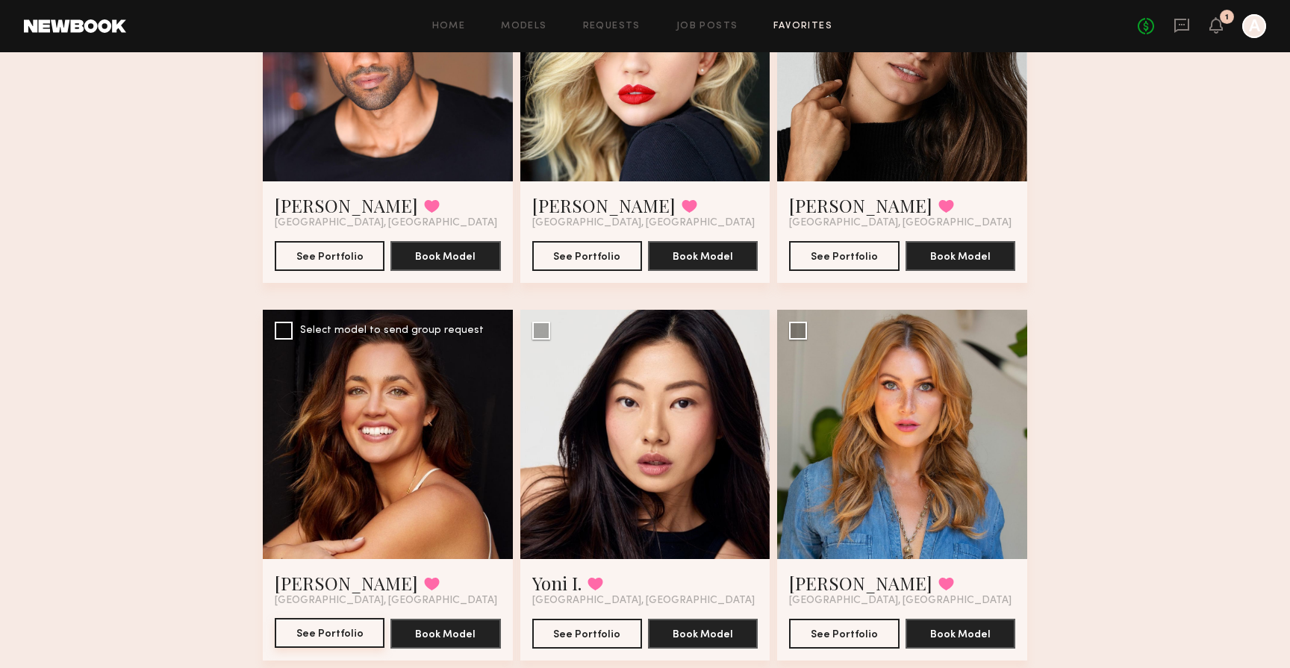
click at [322, 628] on button "See Portfolio" at bounding box center [330, 633] width 110 height 30
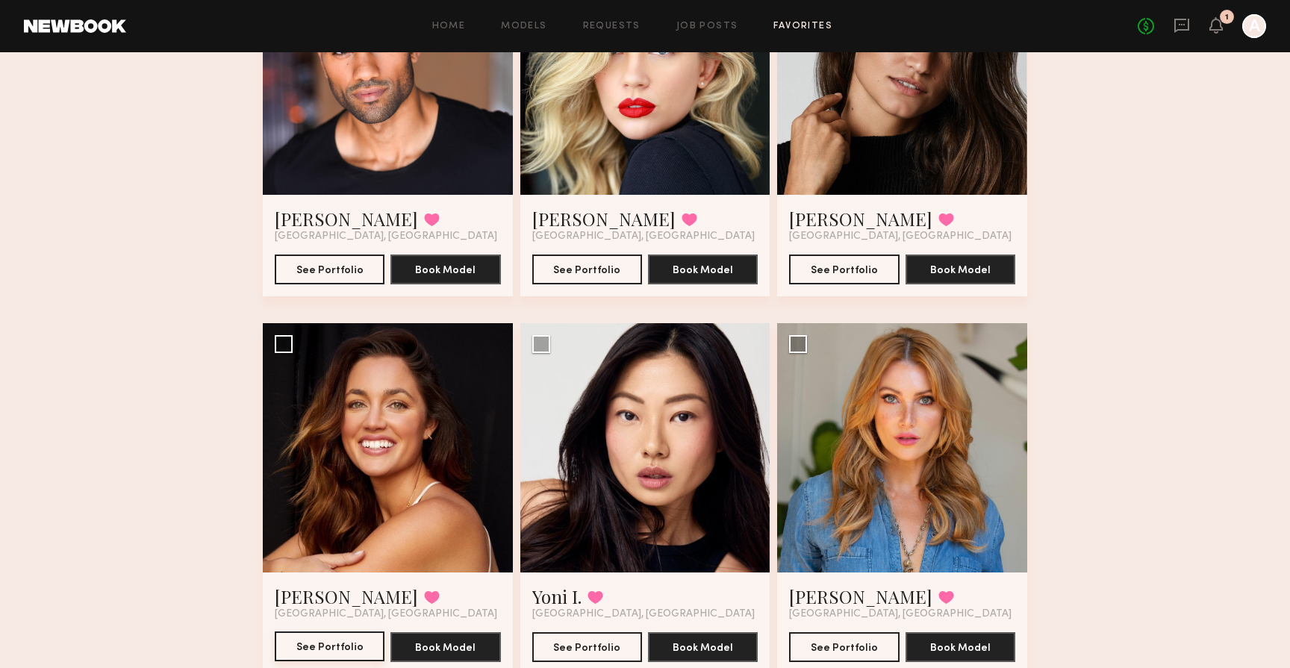
scroll to position [1368, 0]
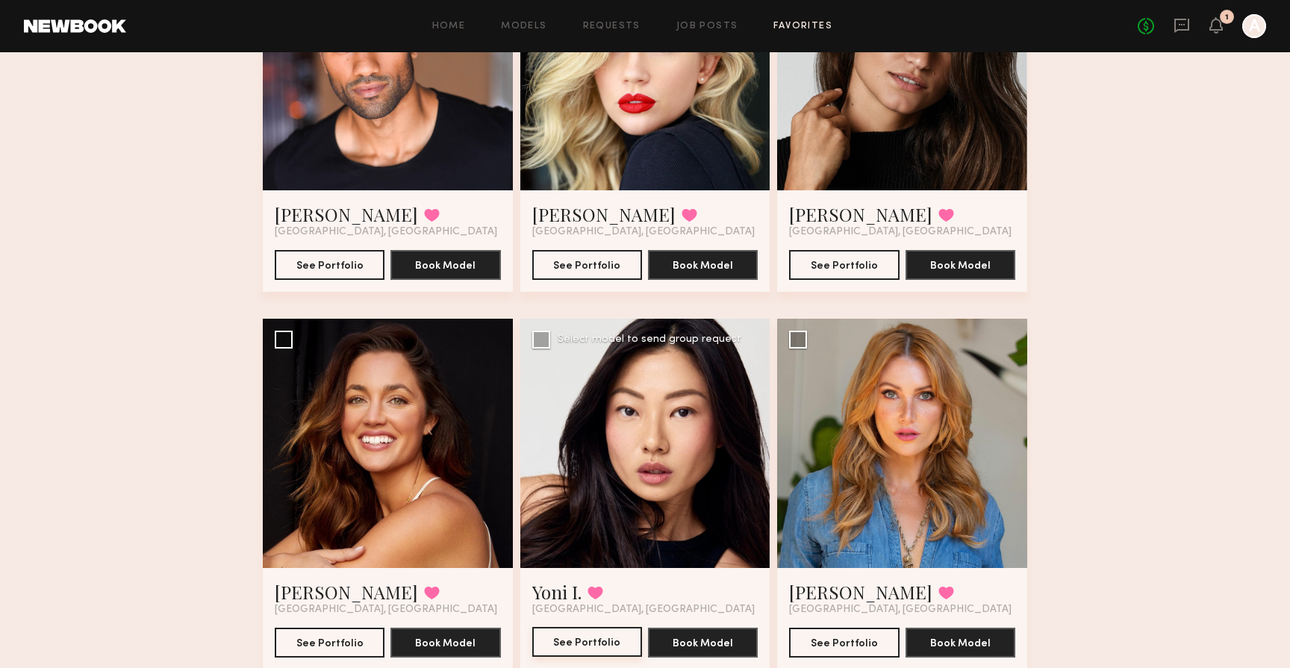
click at [589, 640] on button "See Portfolio" at bounding box center [587, 642] width 110 height 30
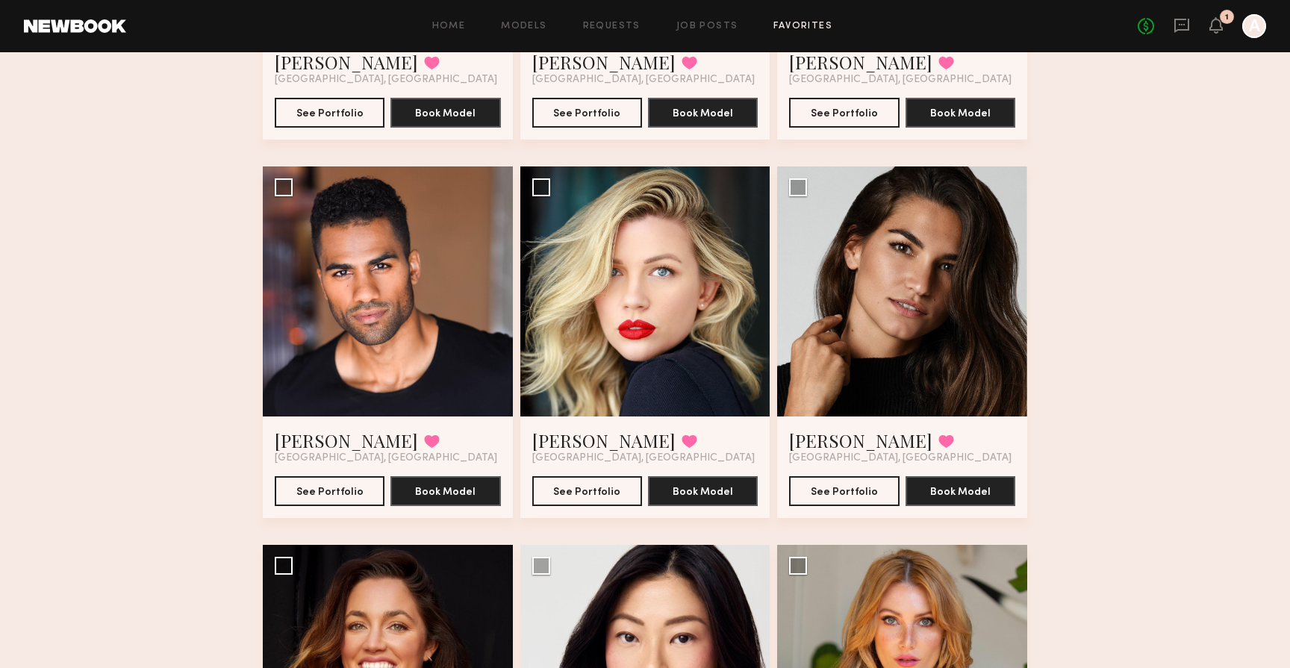
scroll to position [1143, 0]
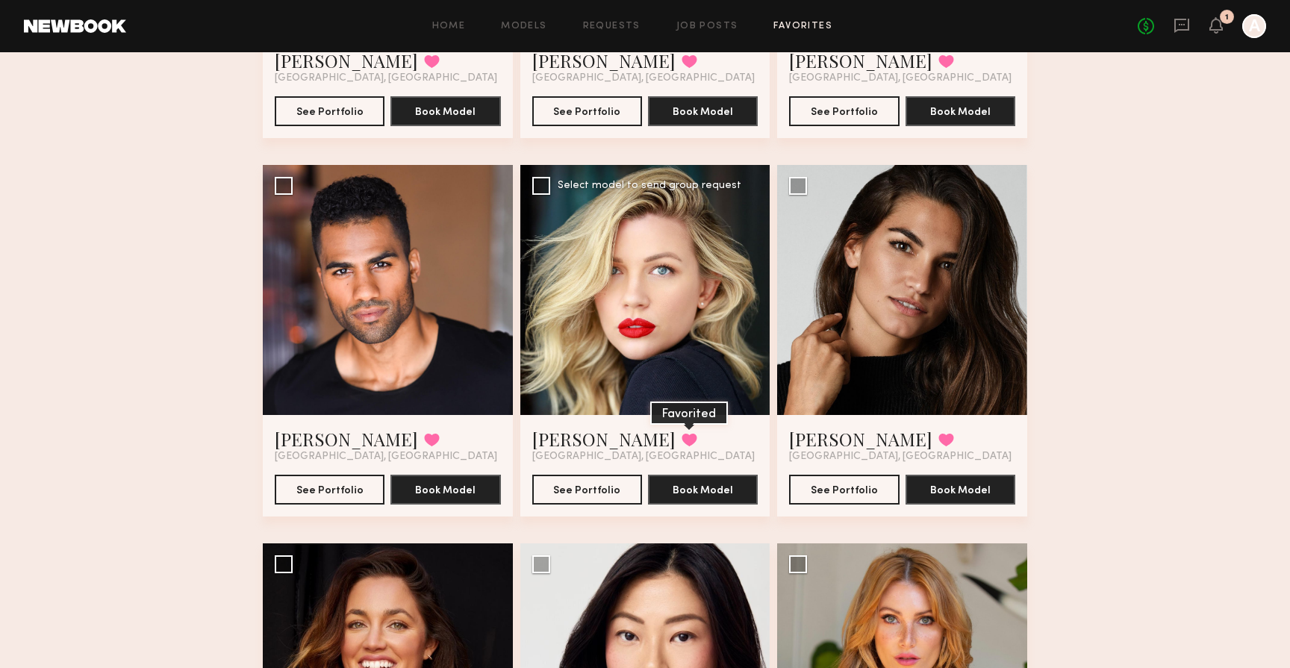
click at [681, 443] on button at bounding box center [689, 439] width 16 height 13
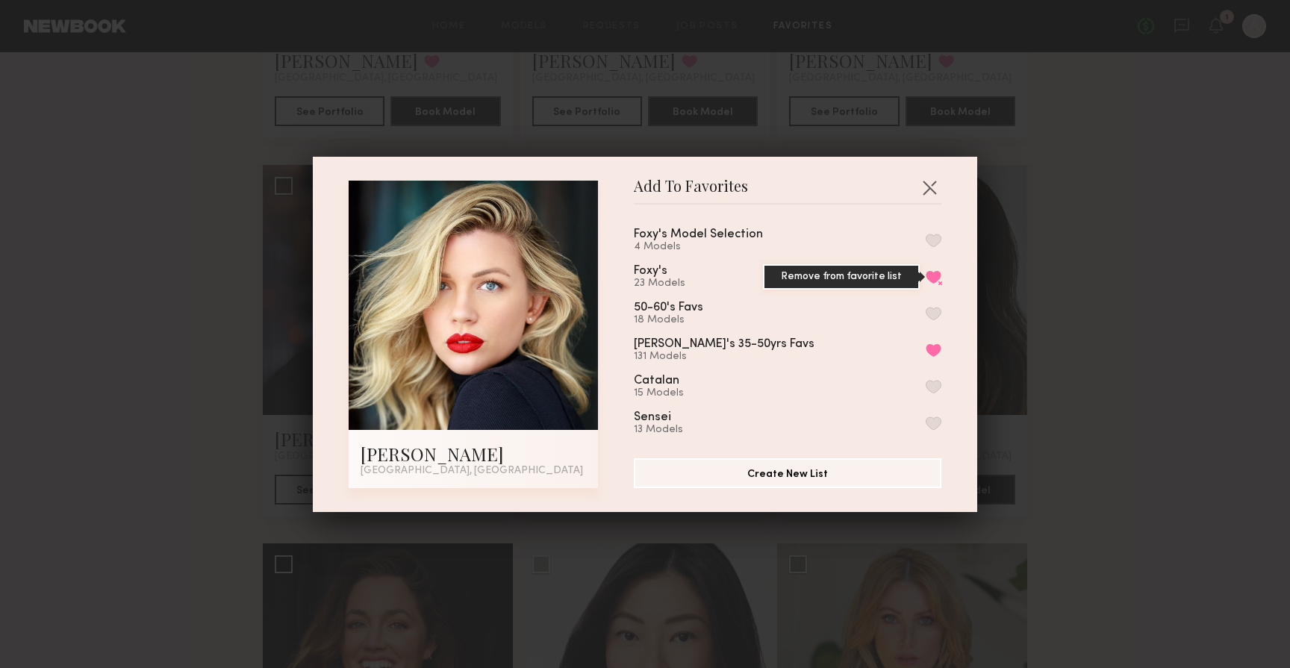
click at [934, 278] on button "Remove from favorite list" at bounding box center [933, 276] width 16 height 13
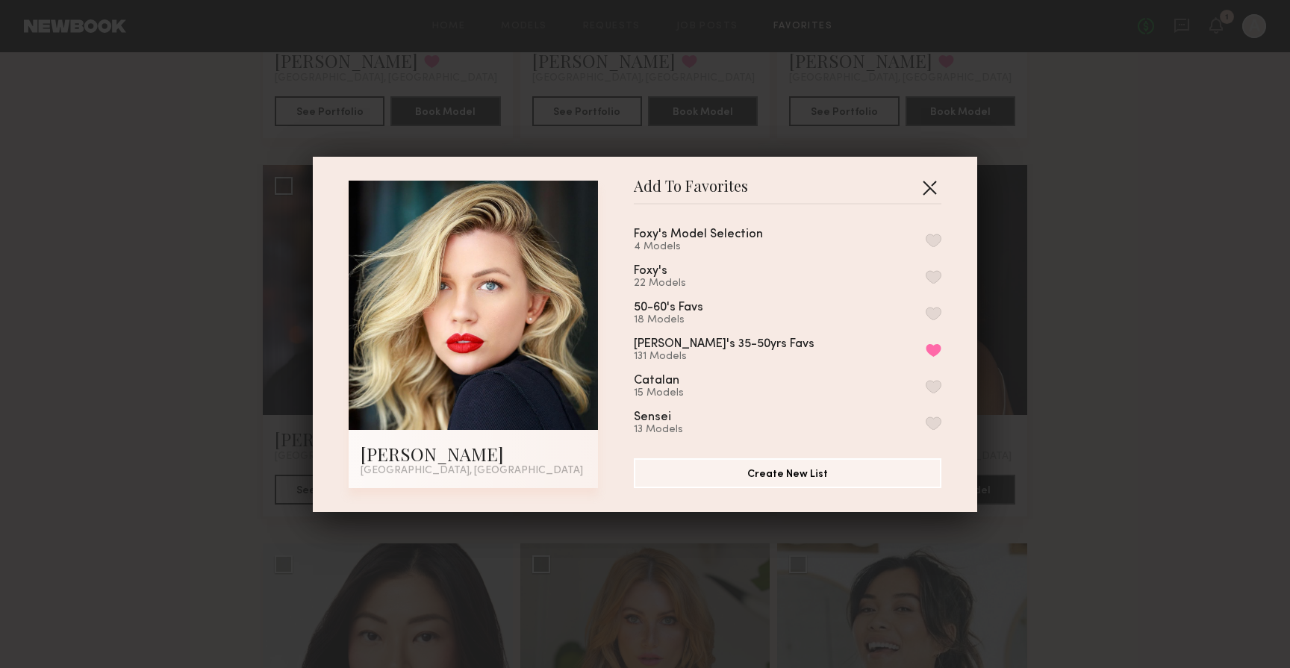
click at [931, 186] on button "button" at bounding box center [929, 187] width 24 height 24
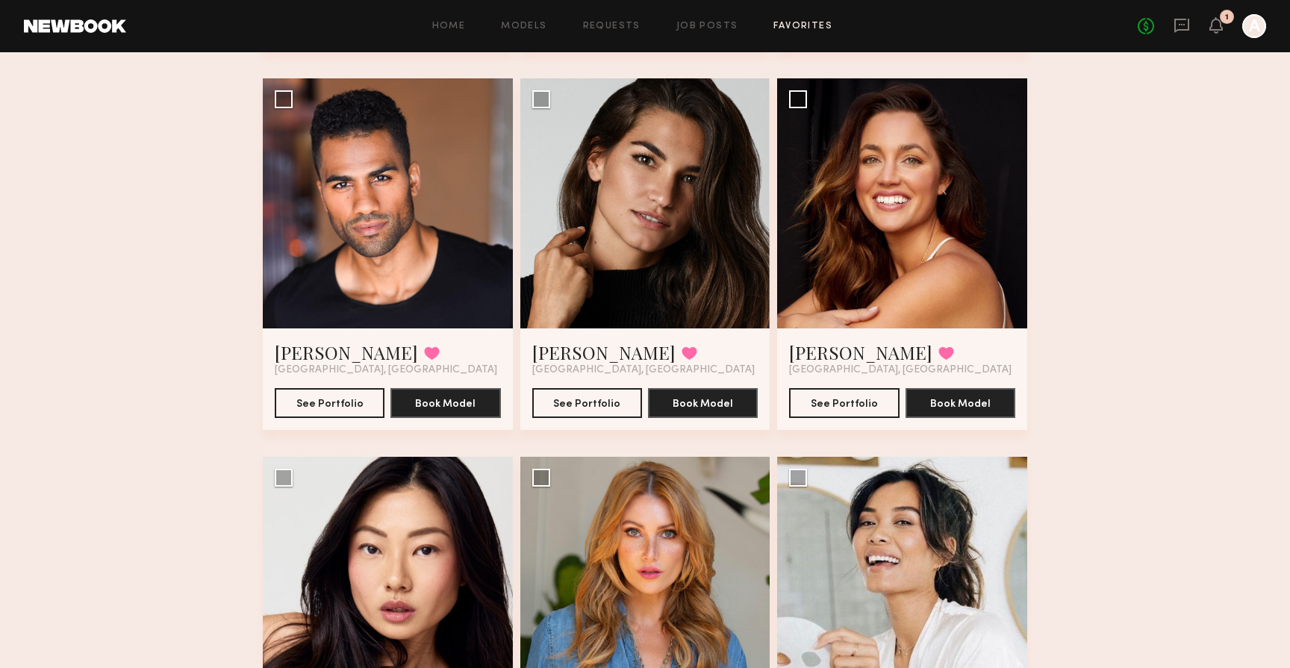
scroll to position [1234, 0]
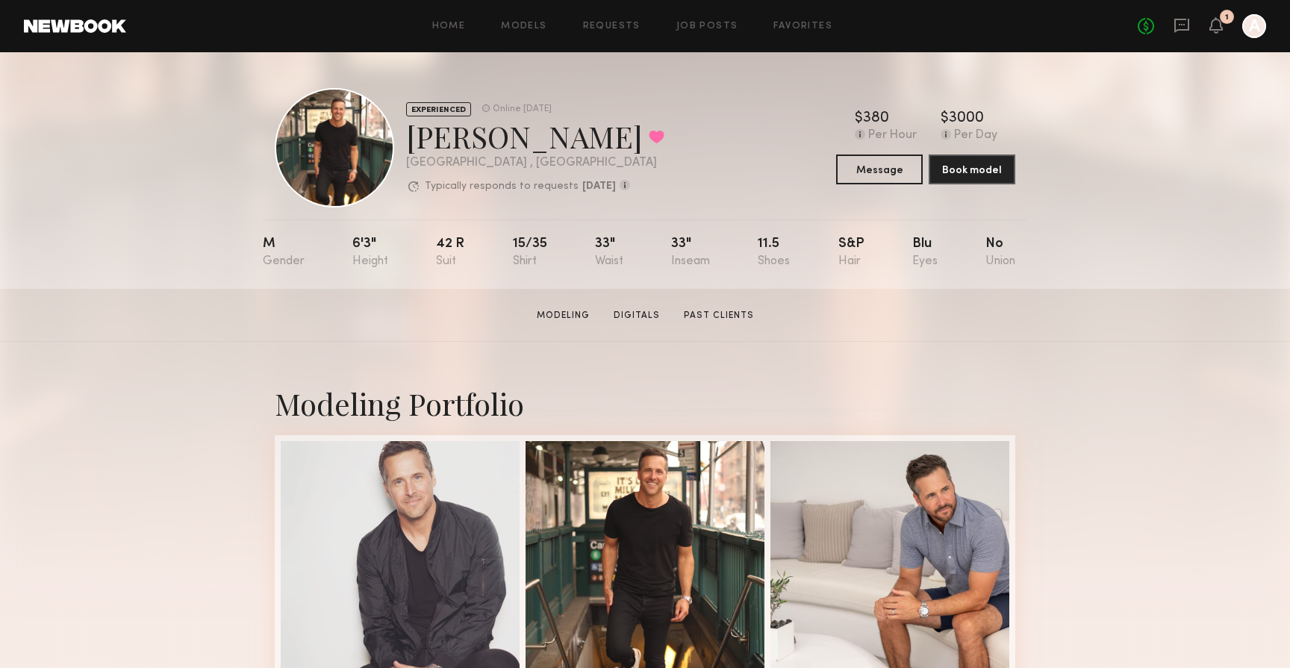
click at [322, 173] on div at bounding box center [334, 147] width 119 height 119
click at [440, 148] on div "Benjamin B. Favorited" at bounding box center [535, 136] width 258 height 40
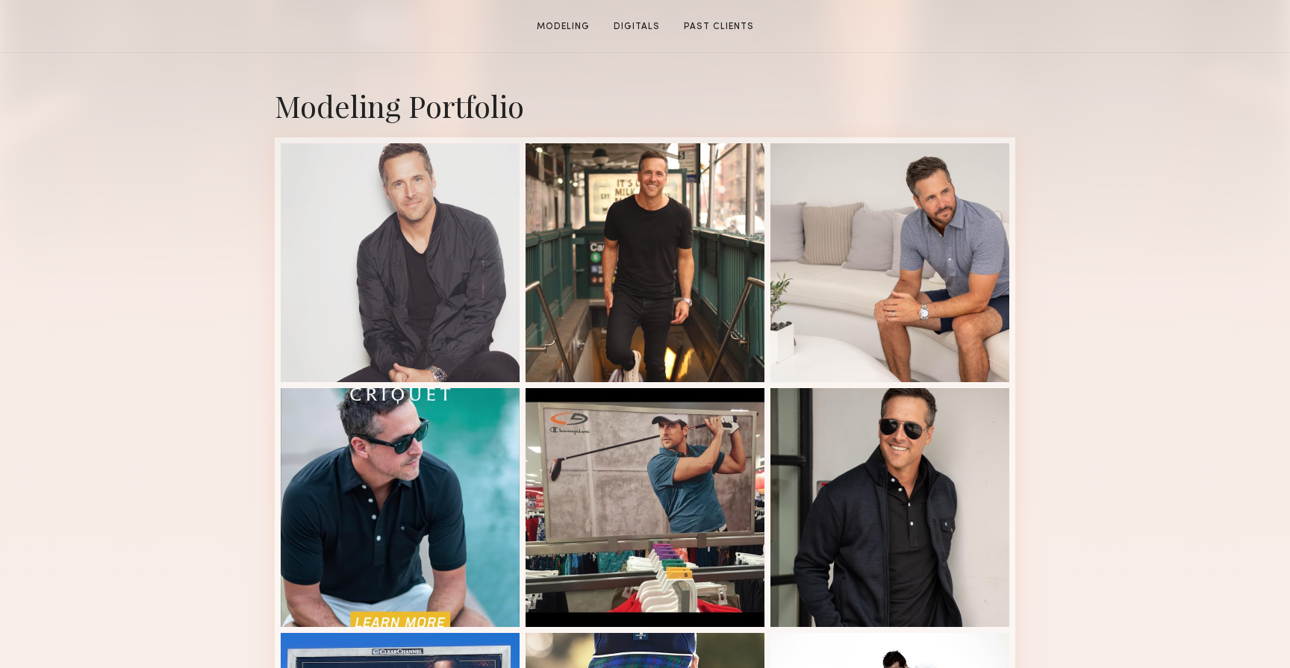
scroll to position [347, 0]
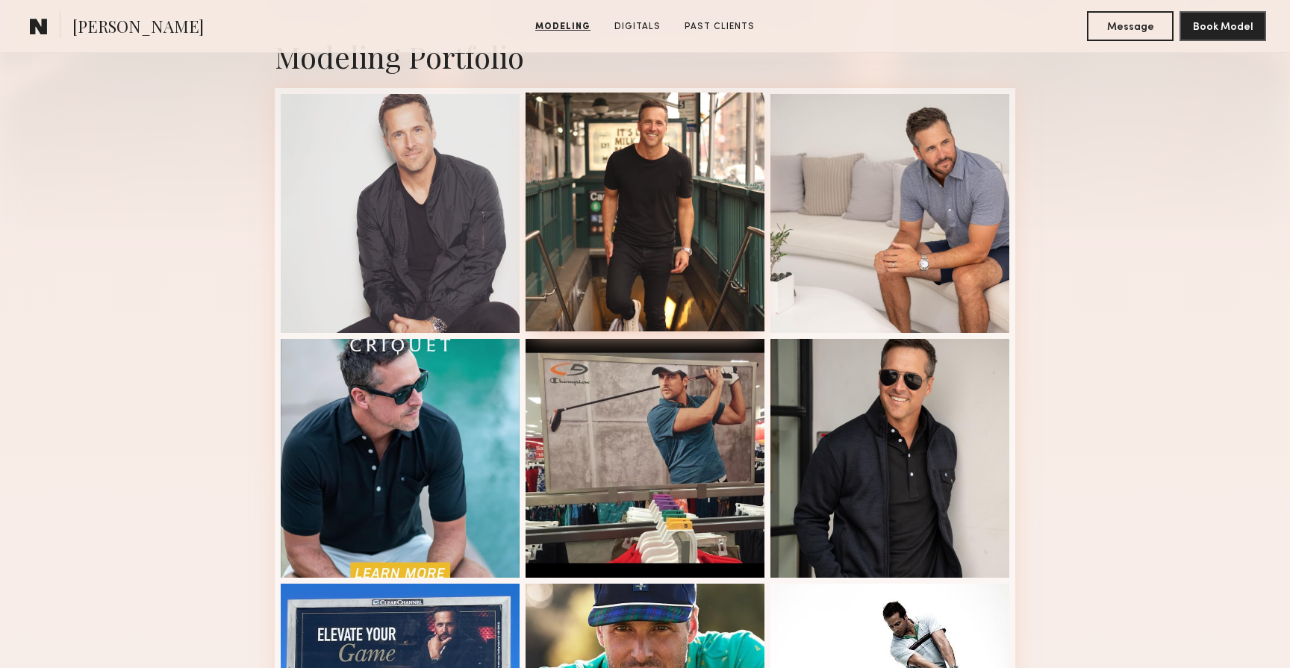
click at [641, 239] on div at bounding box center [644, 212] width 239 height 239
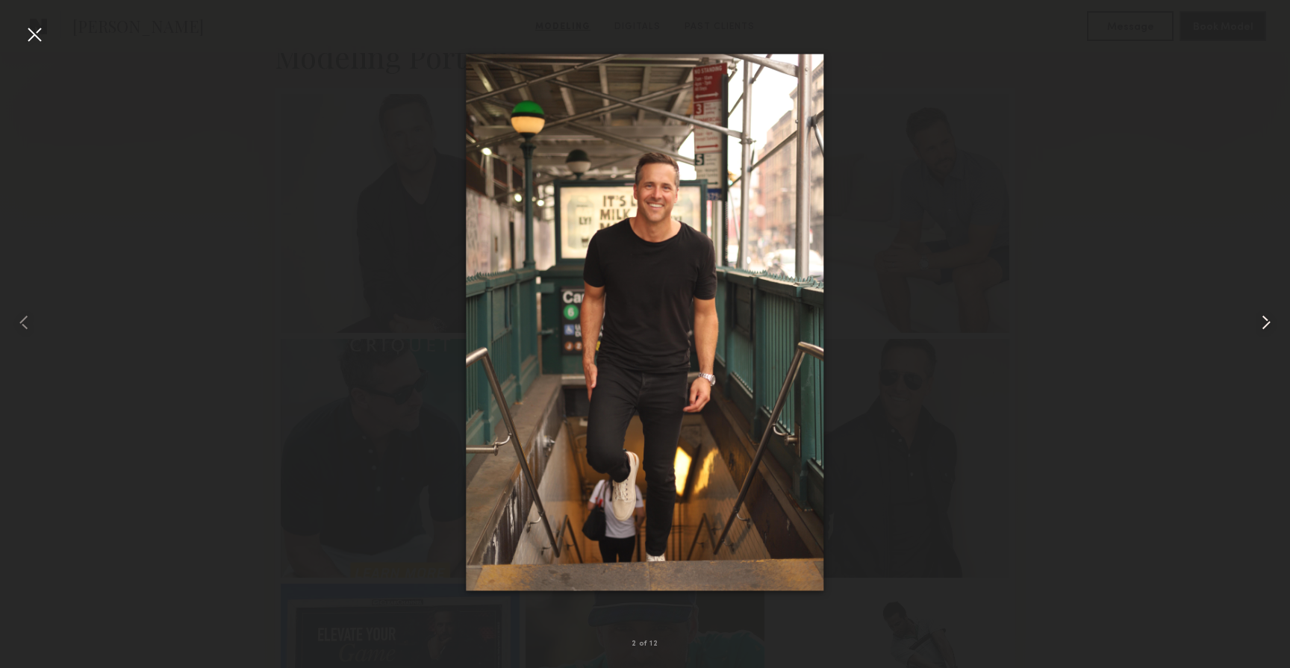
click at [1266, 321] on common-icon at bounding box center [1266, 322] width 24 height 24
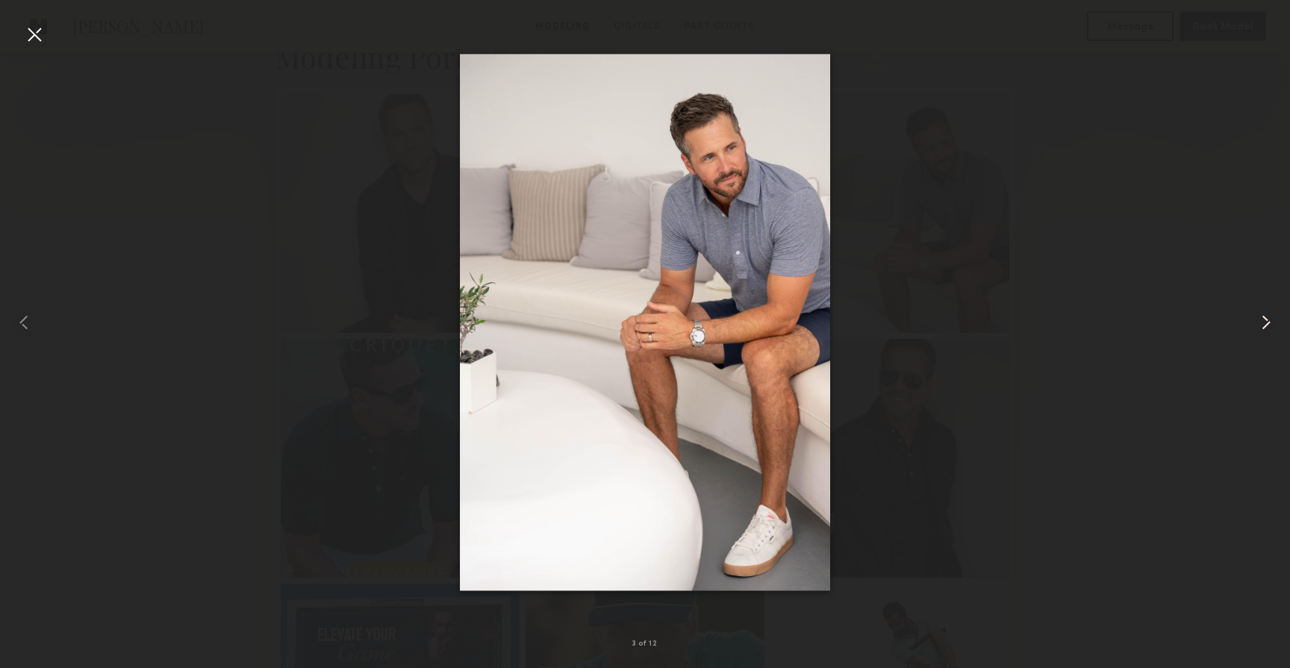
click at [1266, 321] on common-icon at bounding box center [1266, 322] width 24 height 24
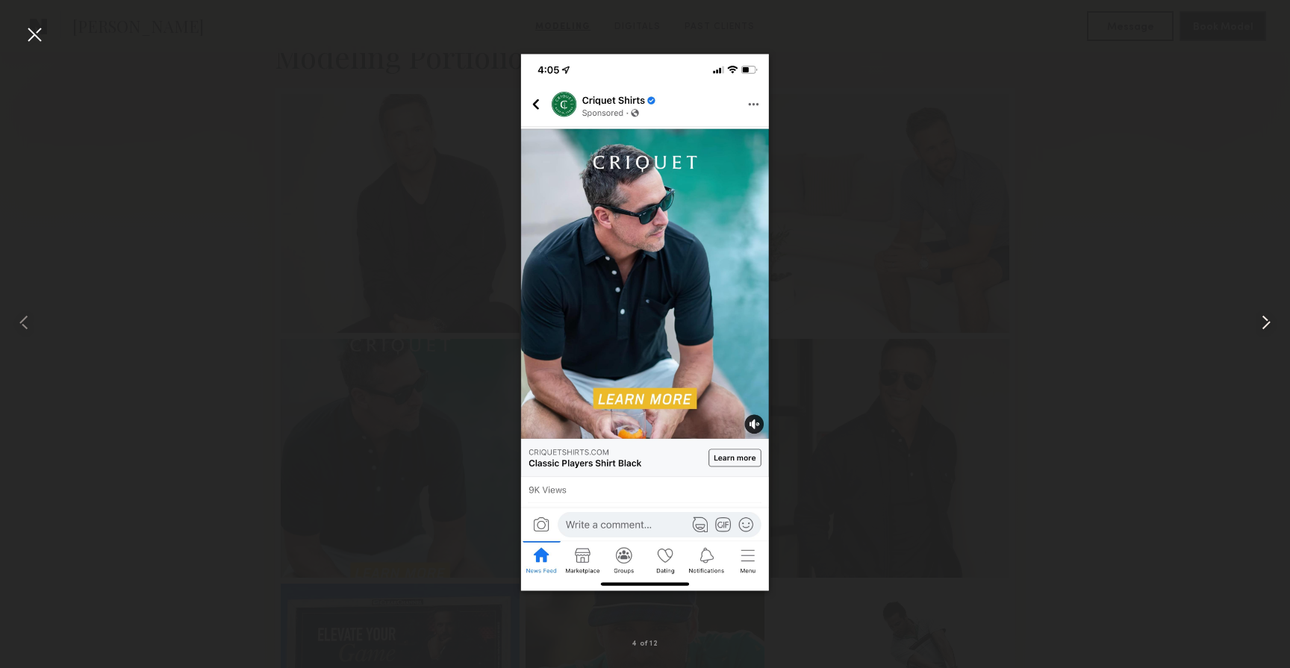
click at [1266, 321] on common-icon at bounding box center [1266, 322] width 24 height 24
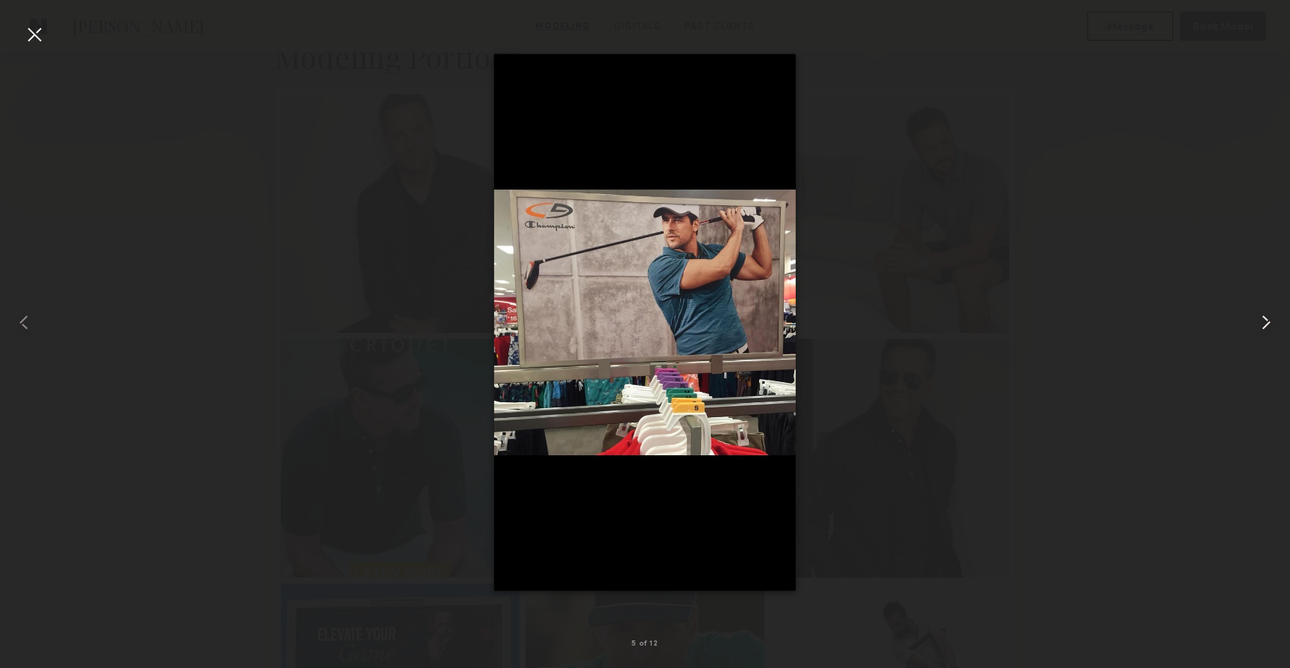
click at [1266, 321] on common-icon at bounding box center [1266, 322] width 24 height 24
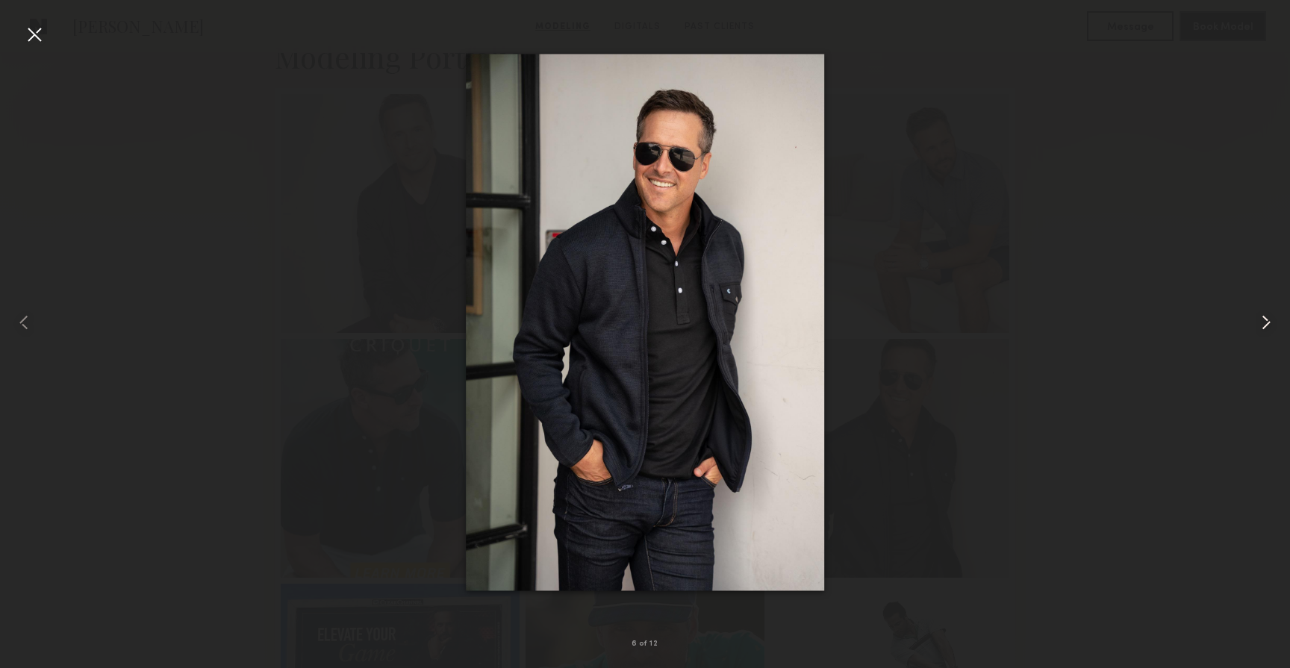
click at [1266, 321] on common-icon at bounding box center [1266, 322] width 24 height 24
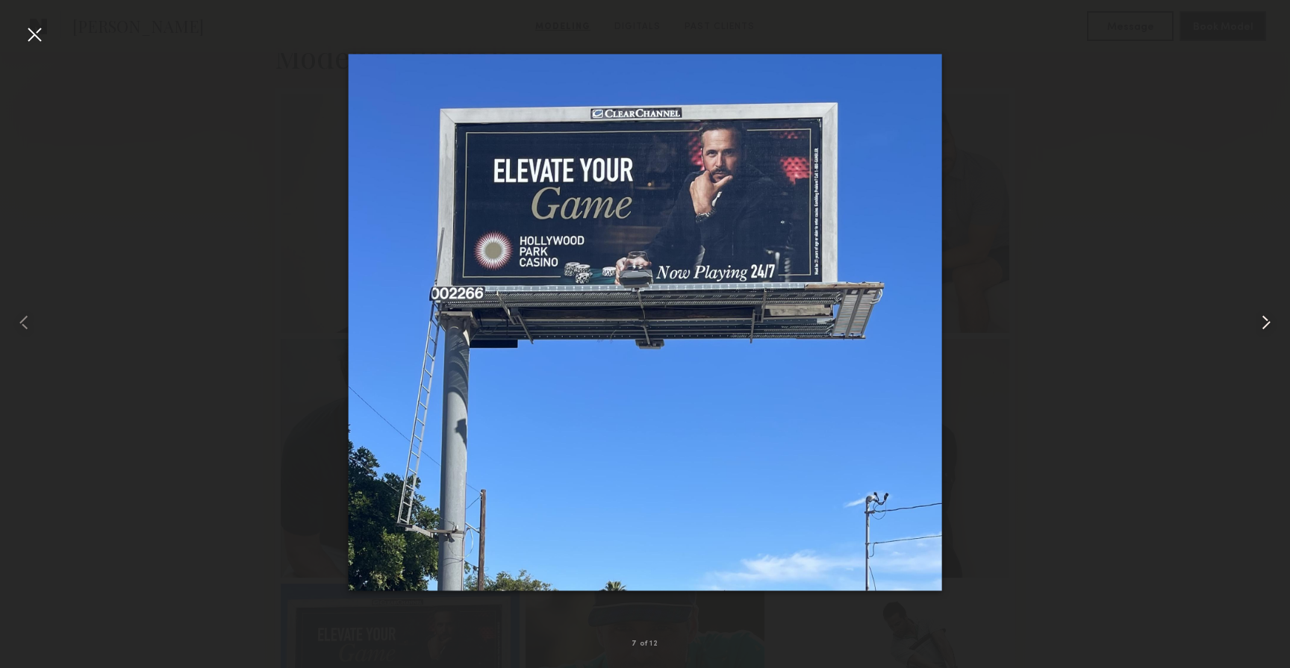
click at [1266, 321] on common-icon at bounding box center [1266, 322] width 24 height 24
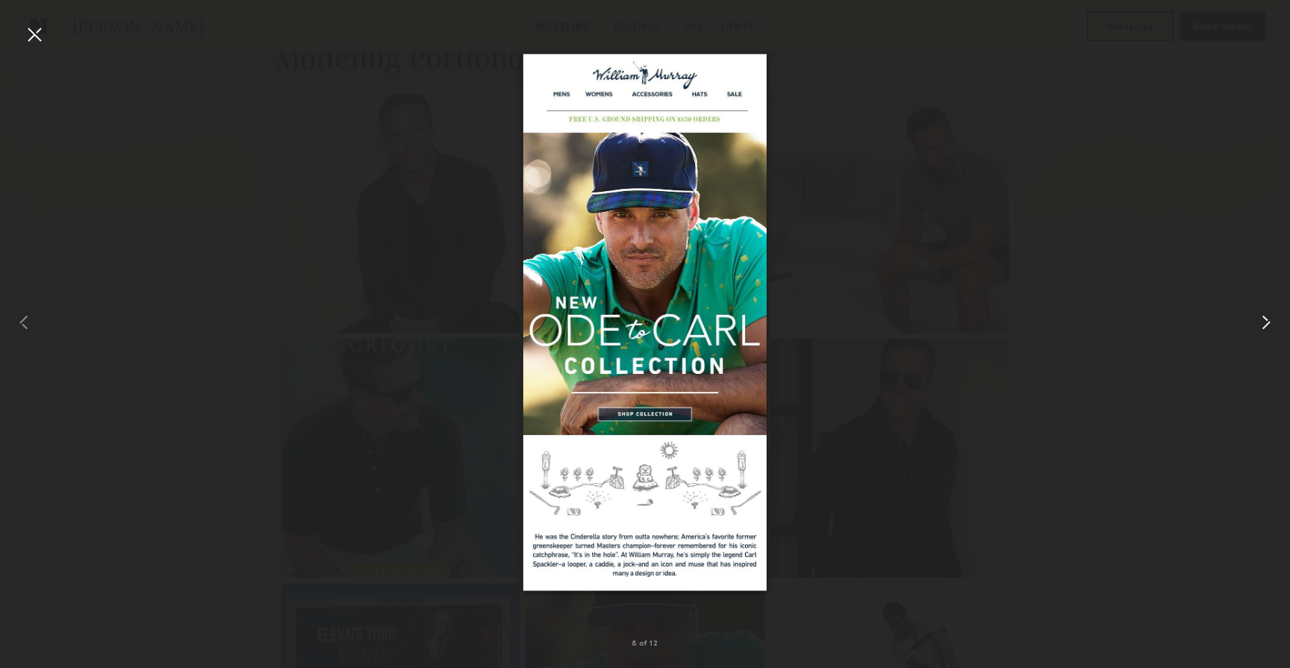
click at [1266, 321] on common-icon at bounding box center [1266, 322] width 24 height 24
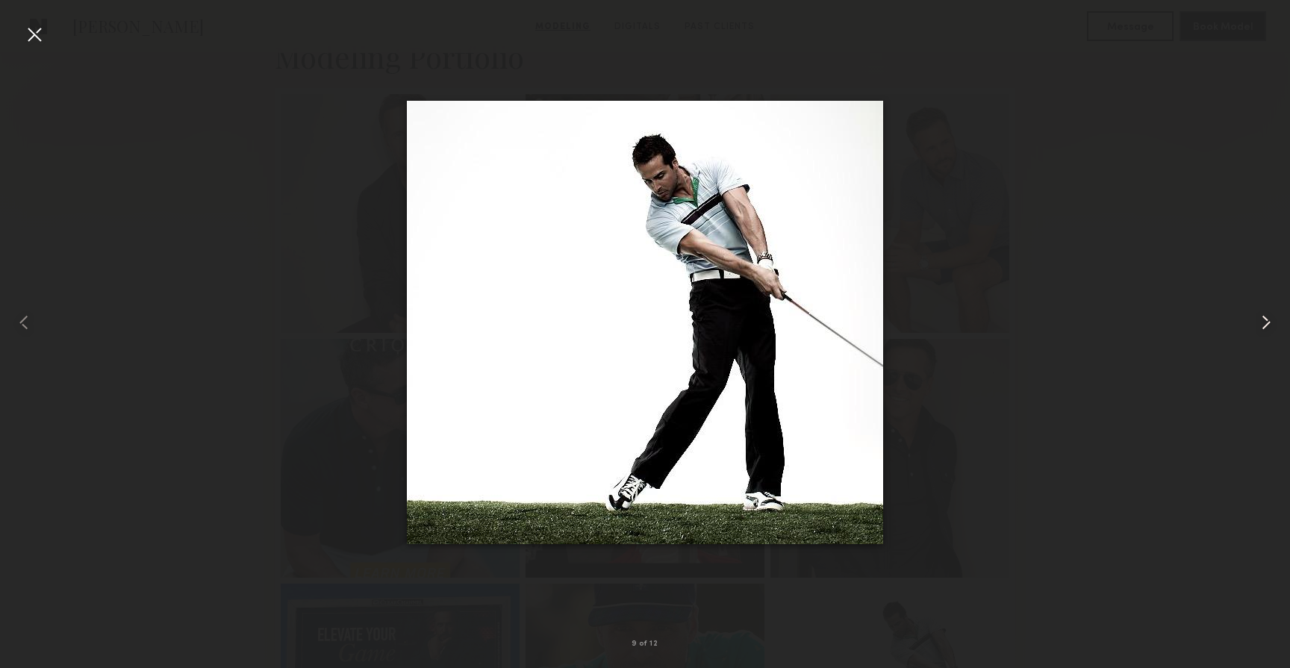
click at [1266, 321] on common-icon at bounding box center [1266, 322] width 24 height 24
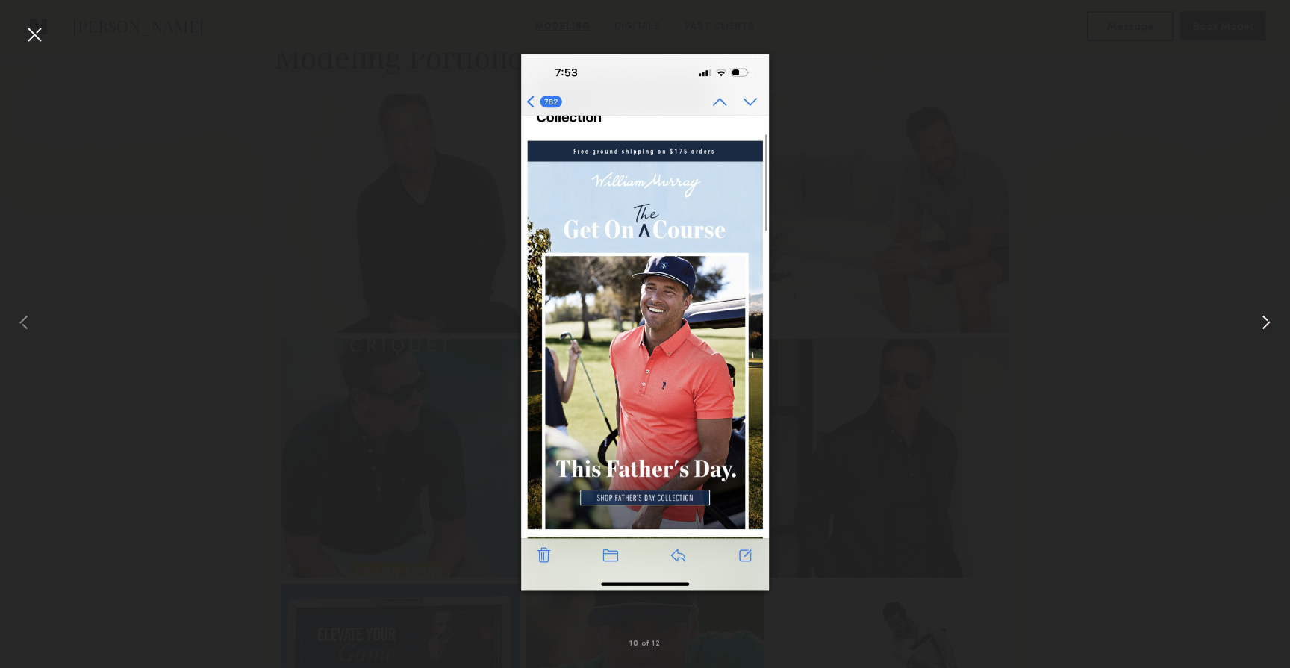
click at [1266, 321] on common-icon at bounding box center [1266, 322] width 24 height 24
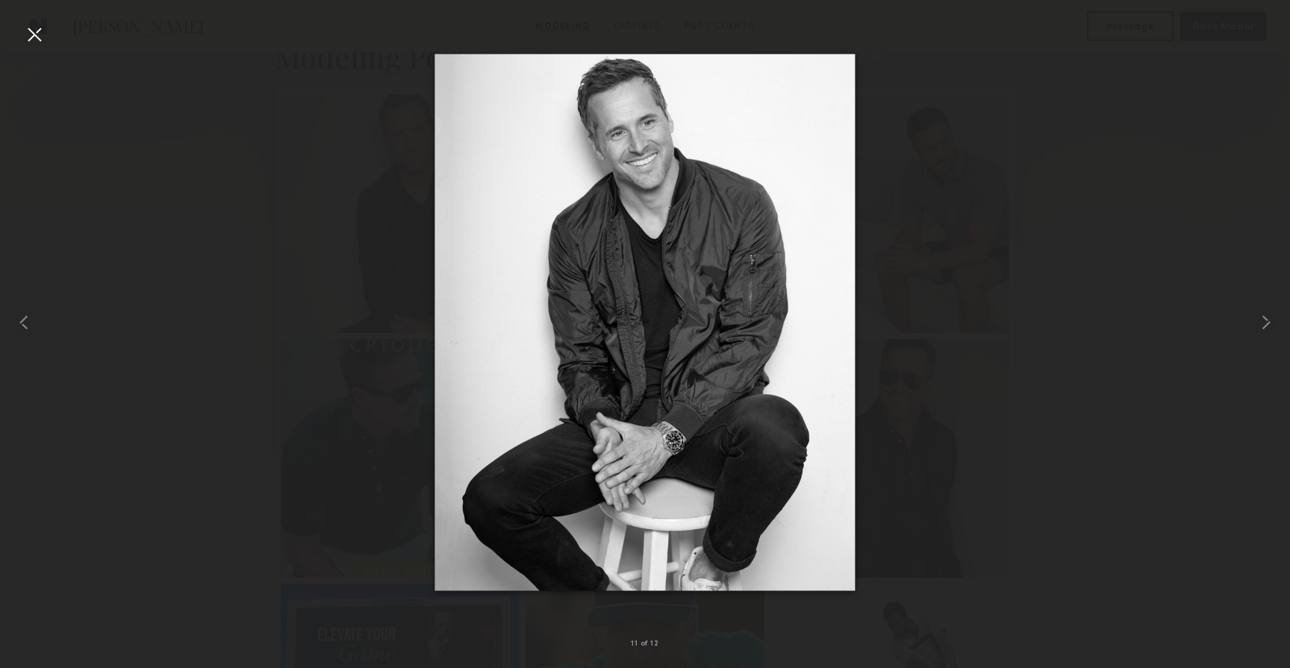
click at [1221, 165] on div at bounding box center [645, 322] width 1290 height 596
click at [40, 36] on div at bounding box center [34, 34] width 24 height 24
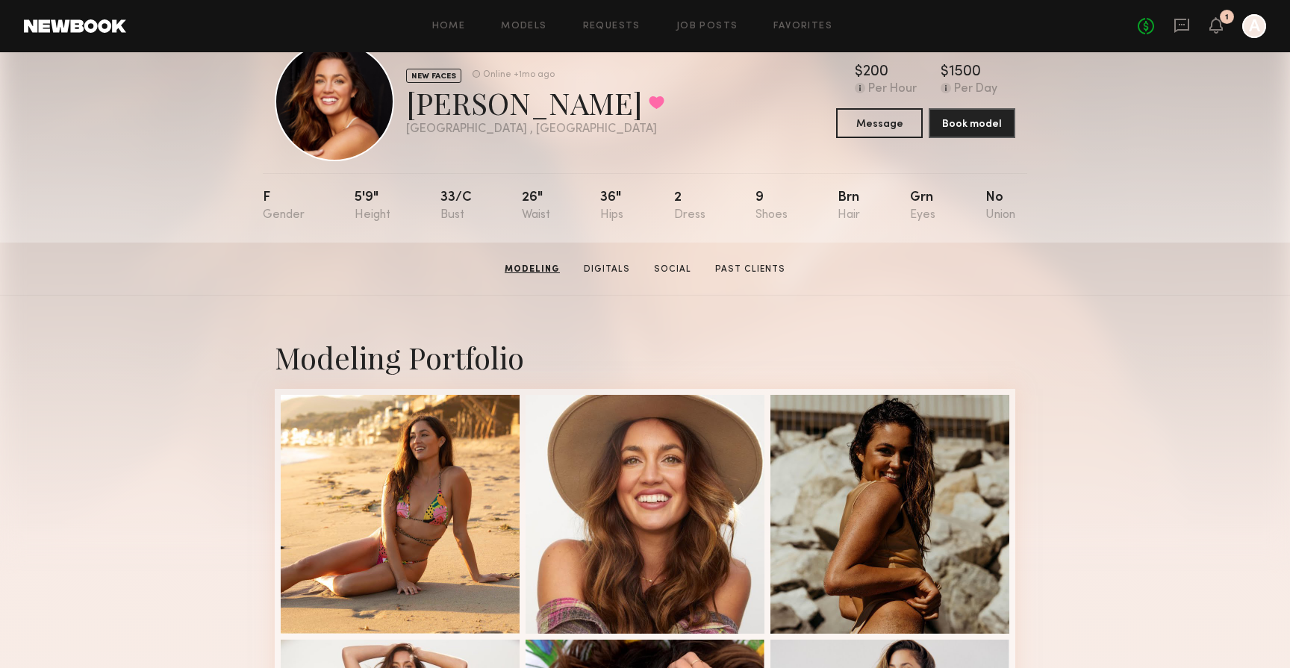
scroll to position [46, 0]
